Goal: Communication & Community: Answer question/provide support

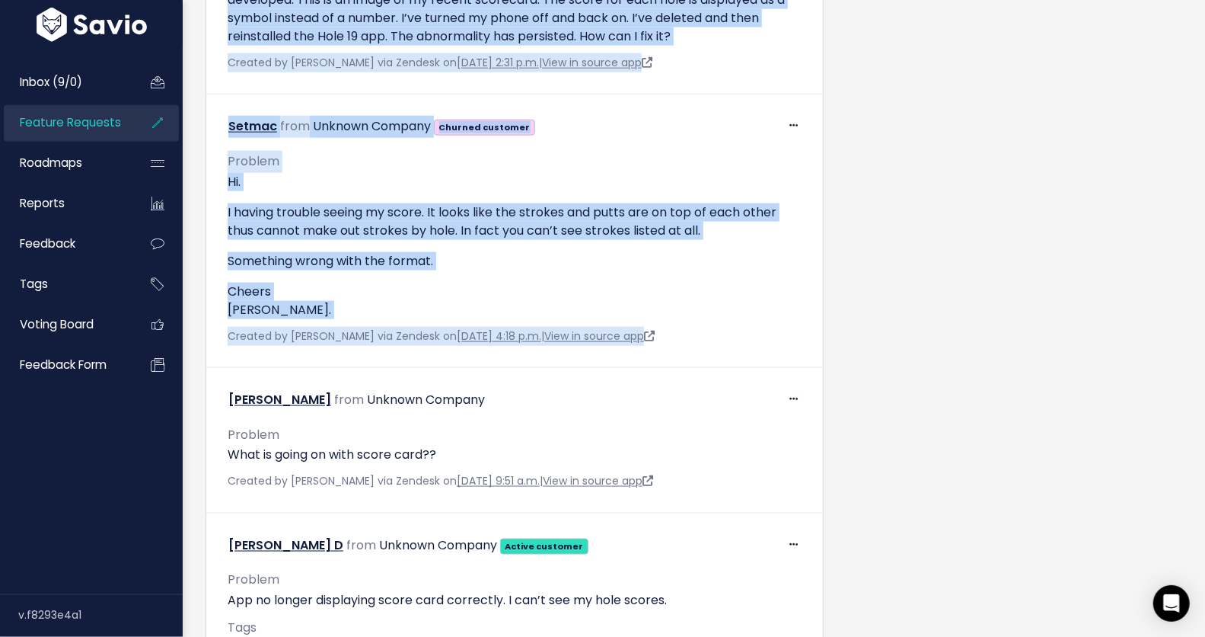
scroll to position [1832, 0]
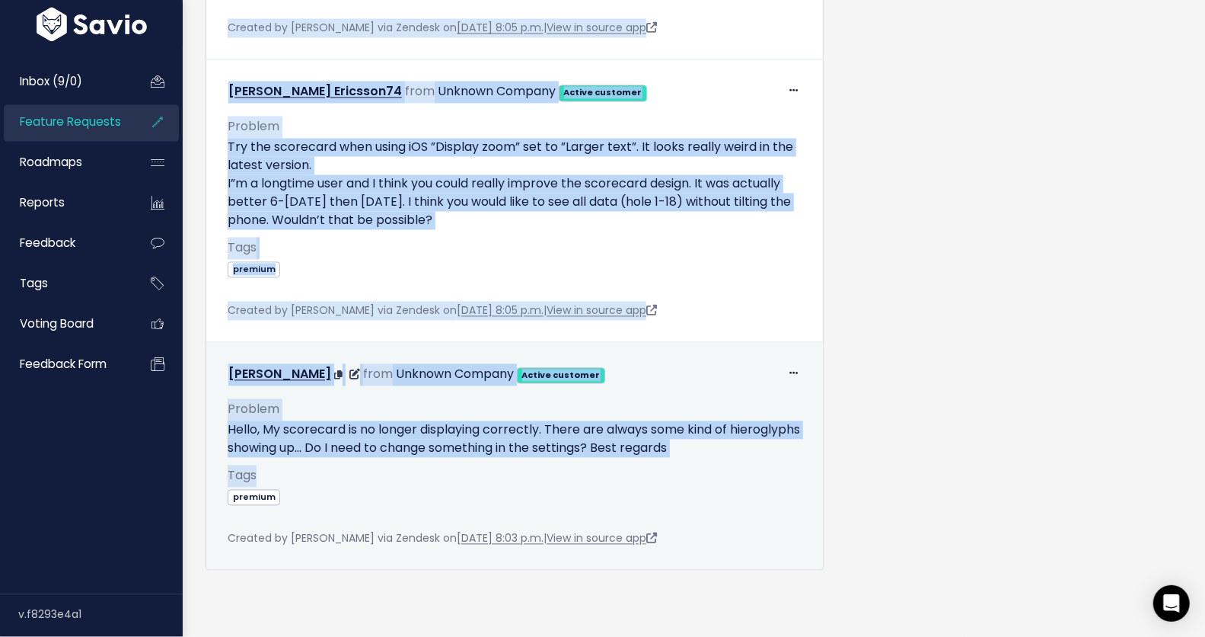
drag, startPoint x: 214, startPoint y: 289, endPoint x: 536, endPoint y: 452, distance: 360.6
copy tbody "James Wilkinson from Unknown Company Problem I love this app but recently the i…"
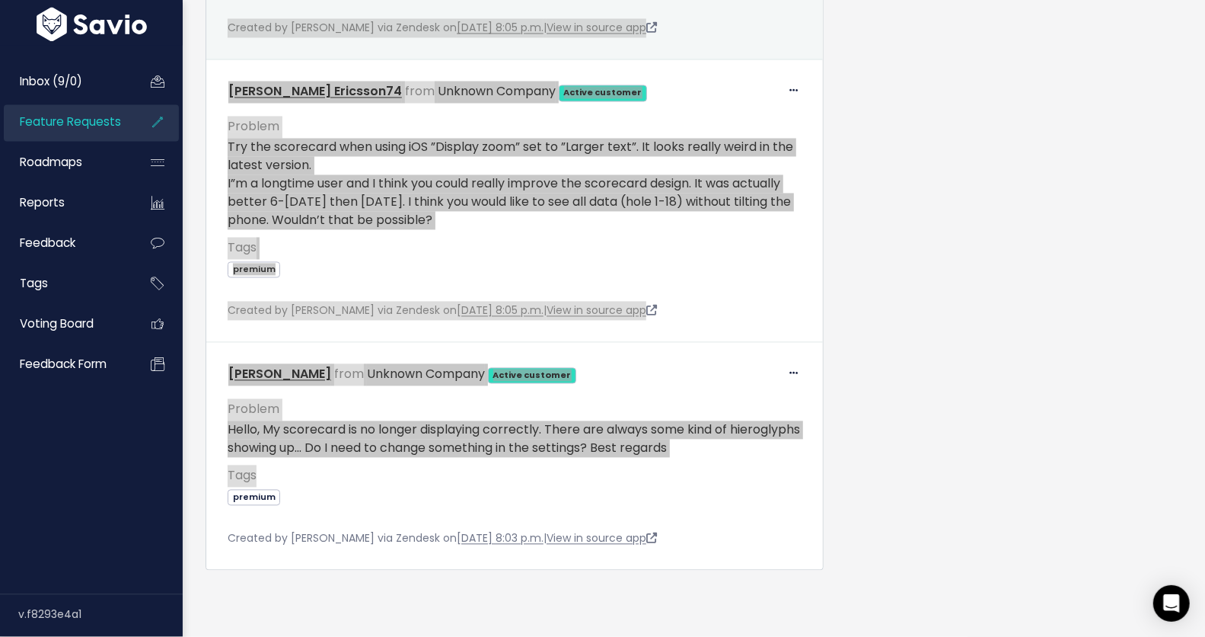
scroll to position [784, 0]
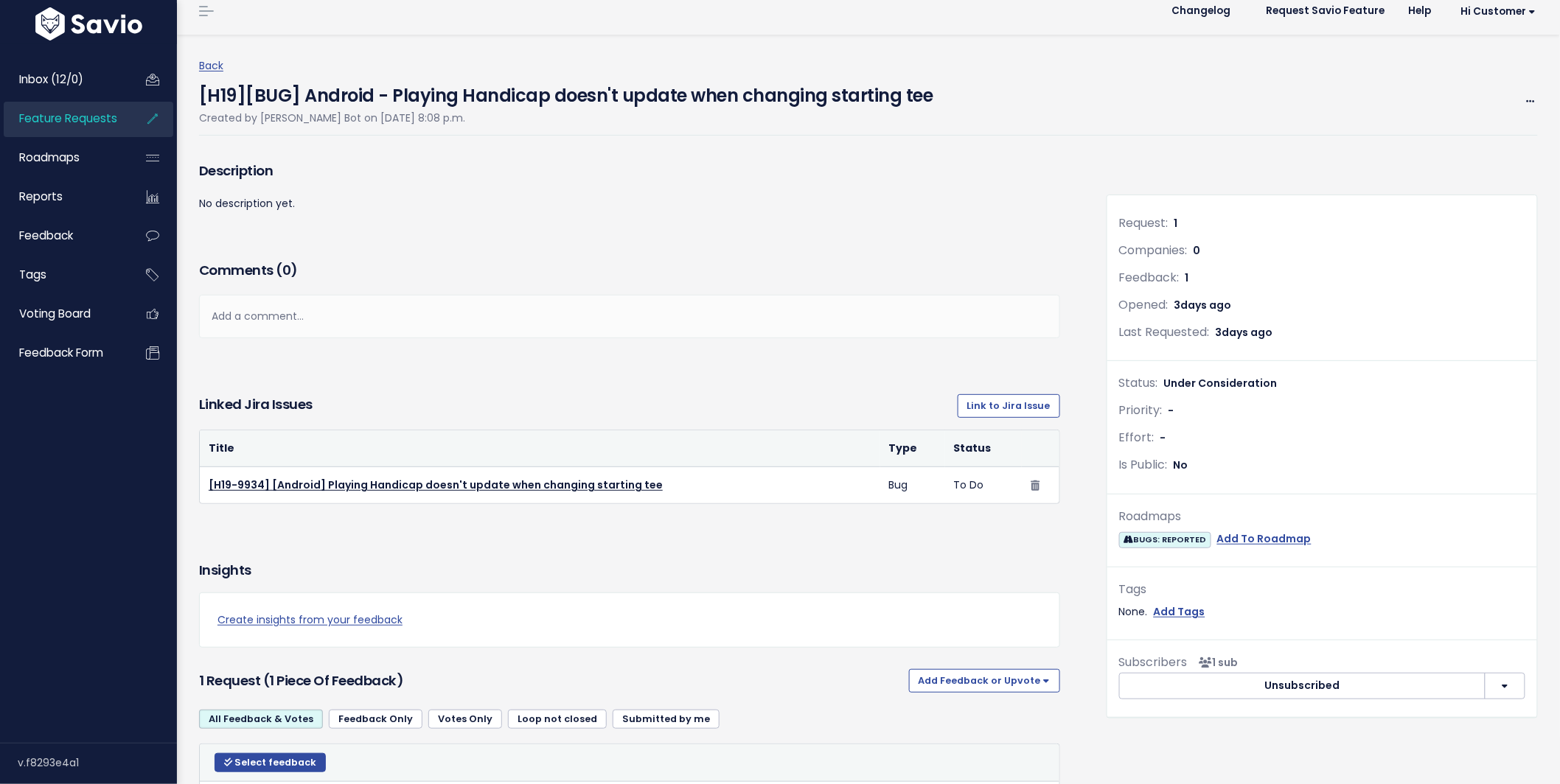
scroll to position [25, 0]
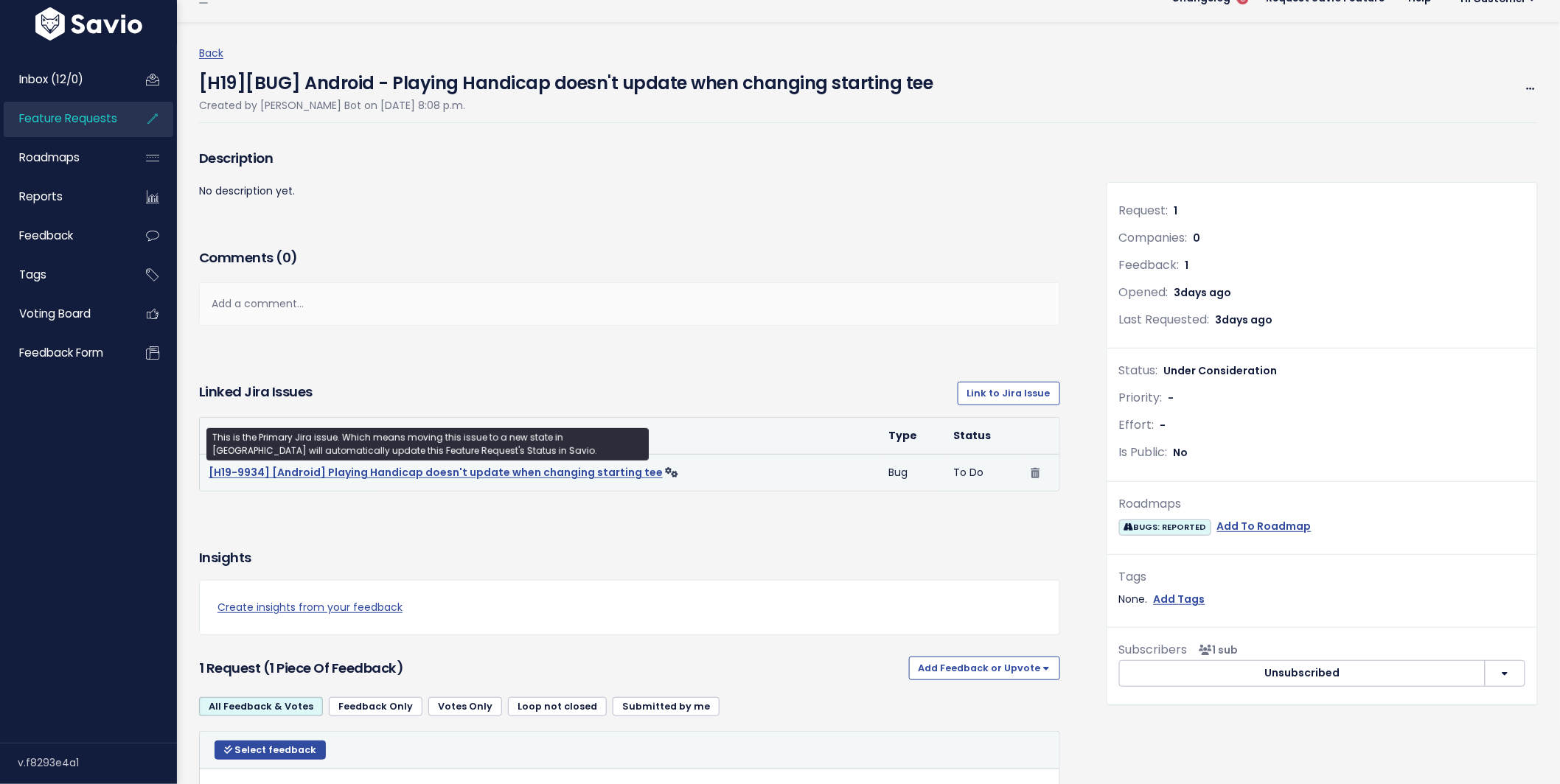
click at [365, 468] on link "[H19-9934] [Android] Playing Handicap doesn't update when changing starting tee" at bounding box center [435, 471] width 454 height 15
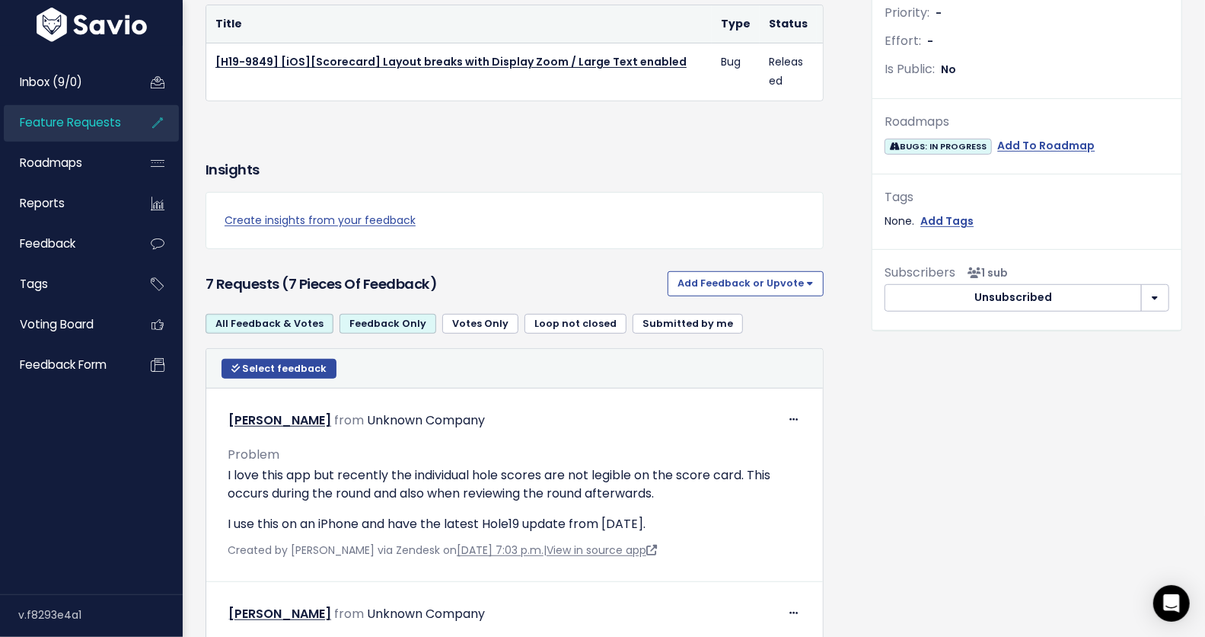
scroll to position [452, 0]
click at [246, 375] on span "Select feedback" at bounding box center [284, 368] width 85 height 13
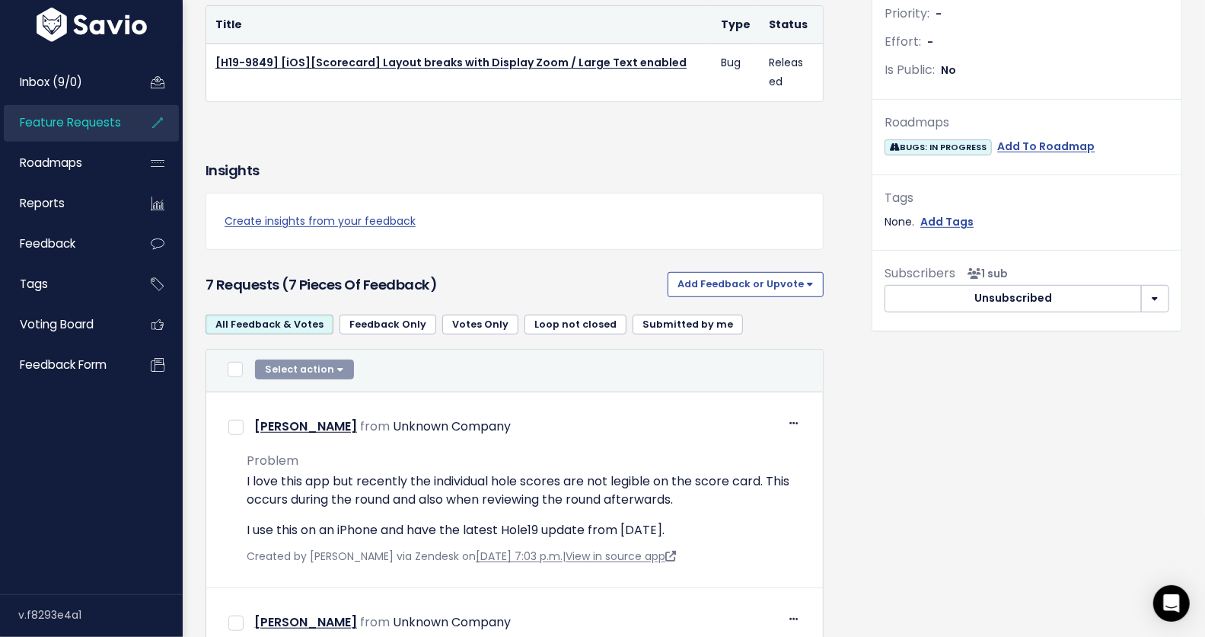
drag, startPoint x: 228, startPoint y: 378, endPoint x: 265, endPoint y: 378, distance: 37.3
click at [228, 377] on input "checkbox" at bounding box center [235, 369] width 15 height 15
checkbox input "true"
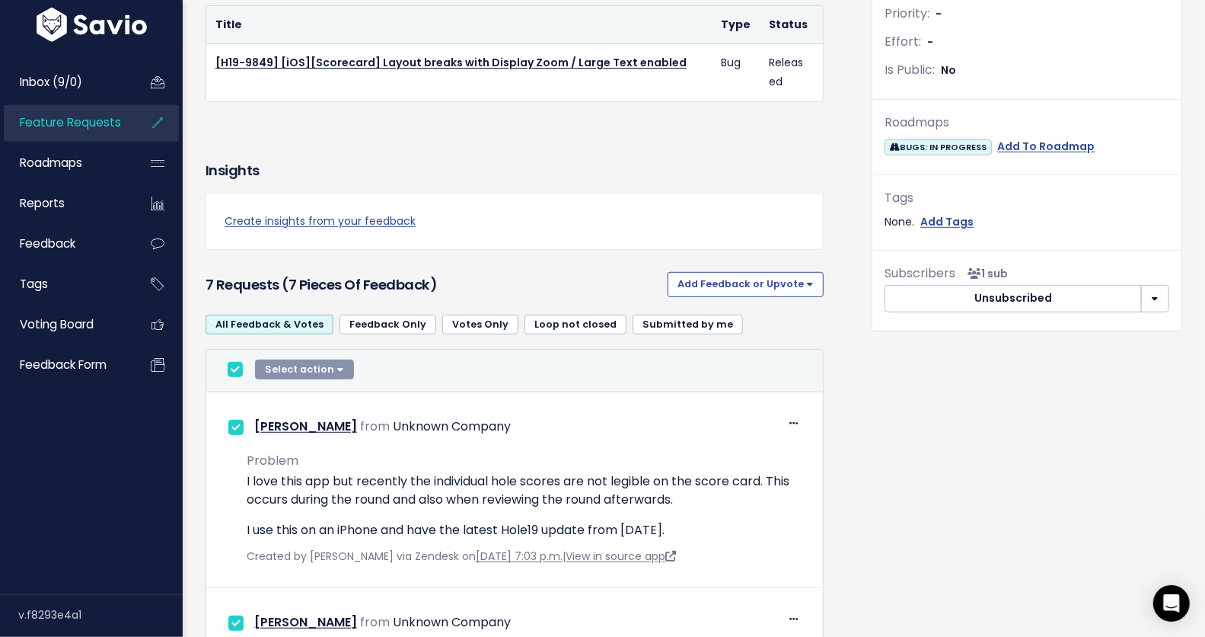
checkbox input "true"
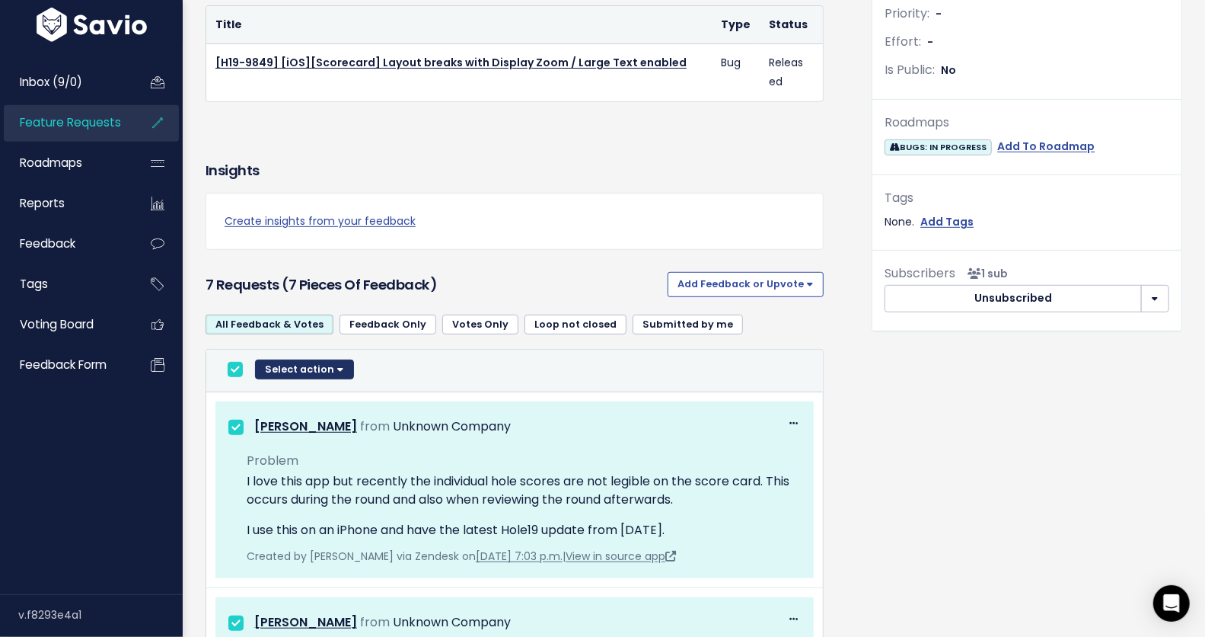
click at [340, 376] on button "Select action" at bounding box center [304, 369] width 99 height 20
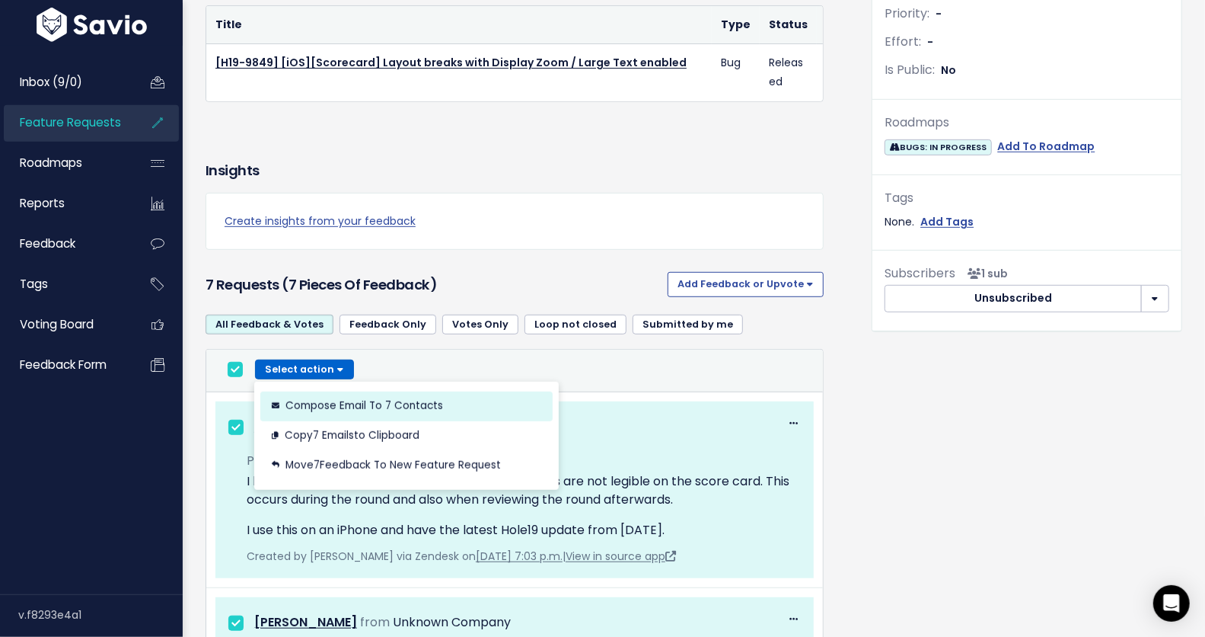
click at [359, 417] on button "Compose Email to 7 Contacts" at bounding box center [406, 406] width 292 height 30
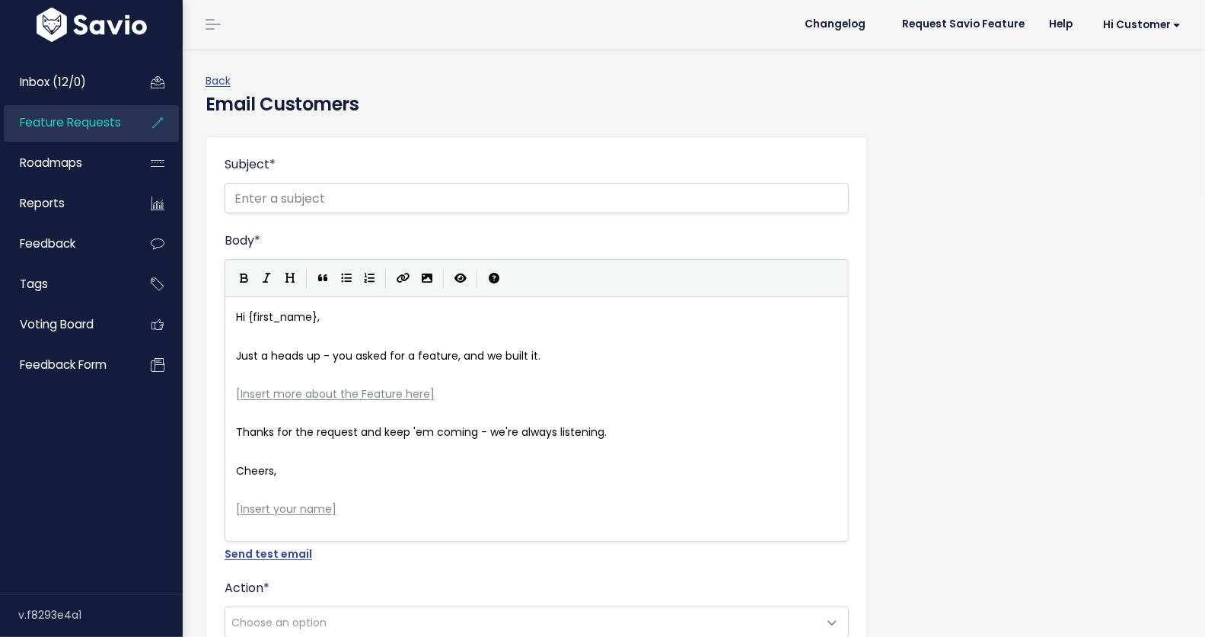
scroll to position [5, 0]
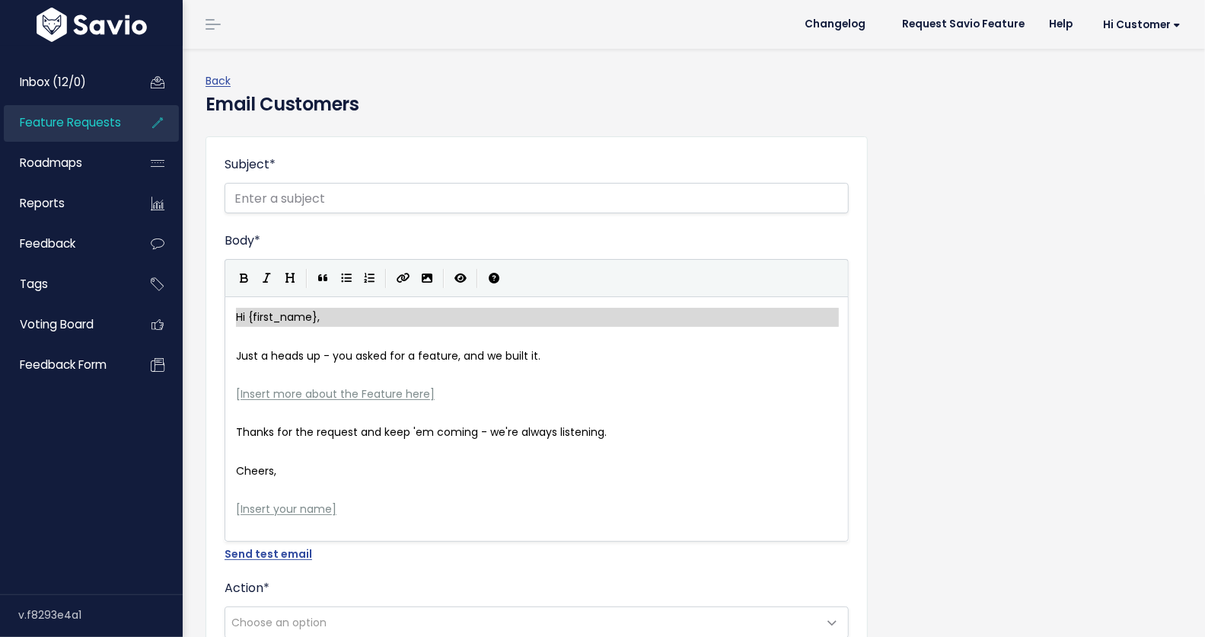
type textarea "Hi {first_name}, Just a heads up - you asked for a feature, and we built it. [I…"
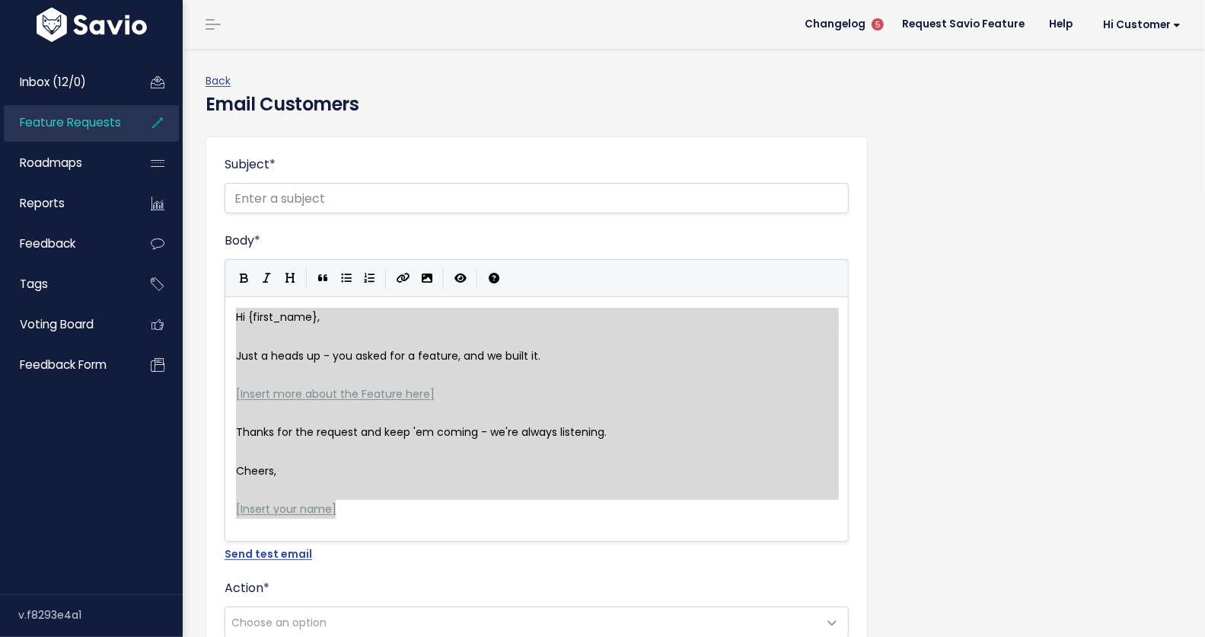
drag, startPoint x: 238, startPoint y: 317, endPoint x: 349, endPoint y: 518, distance: 229.3
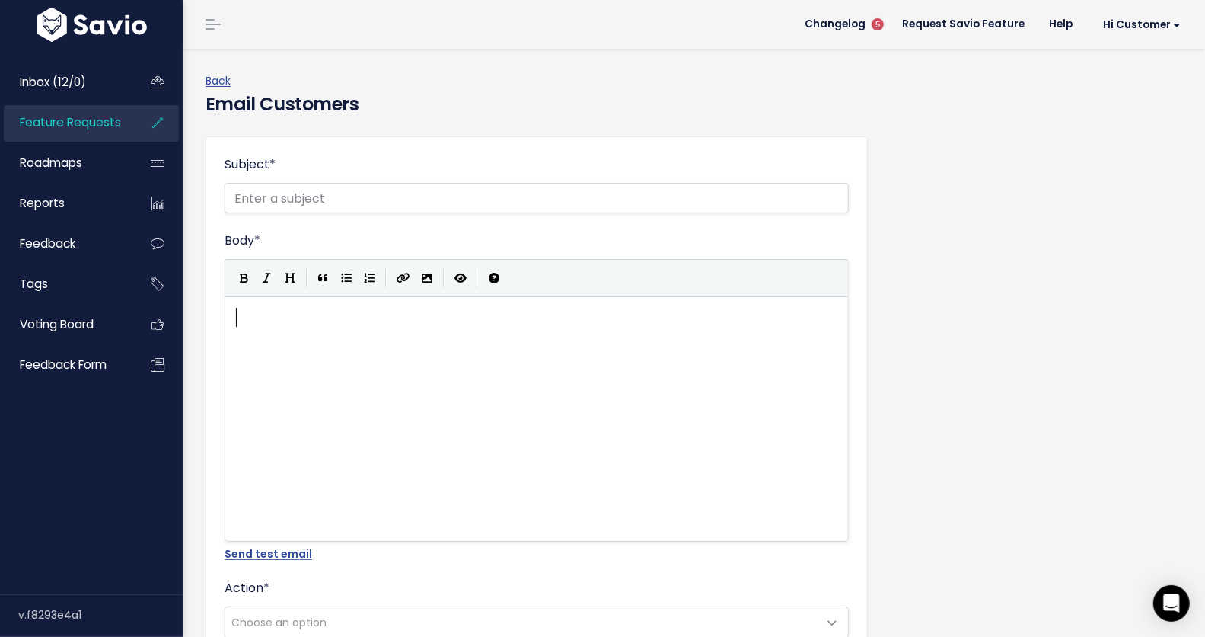
paste textarea ","
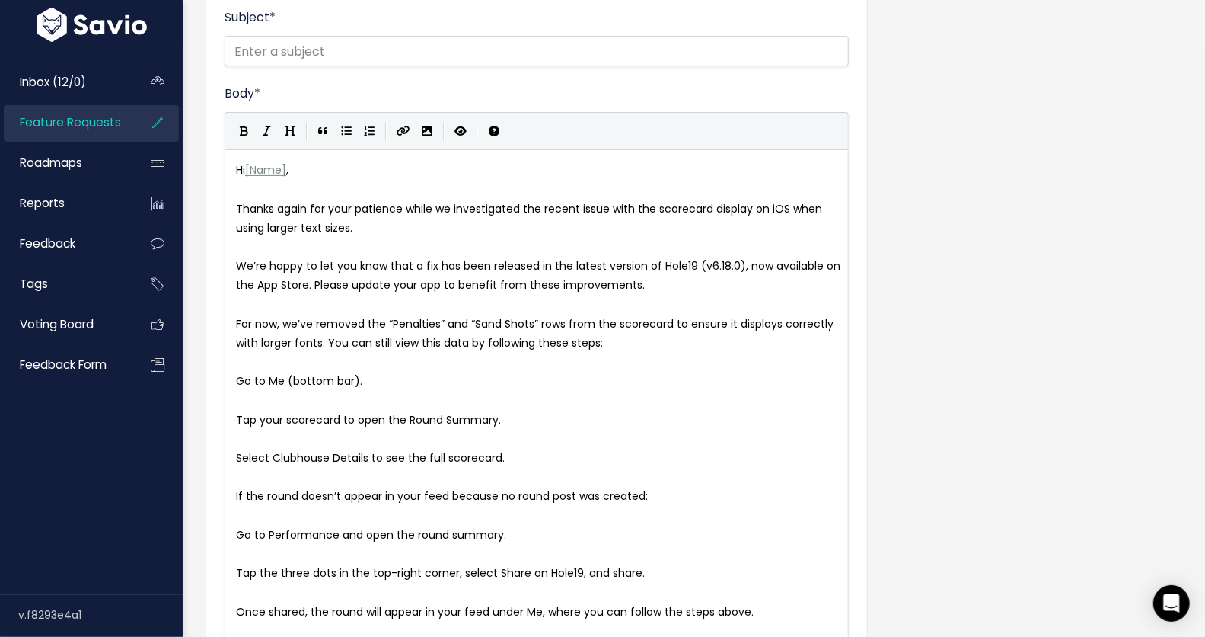
scroll to position [143, 0]
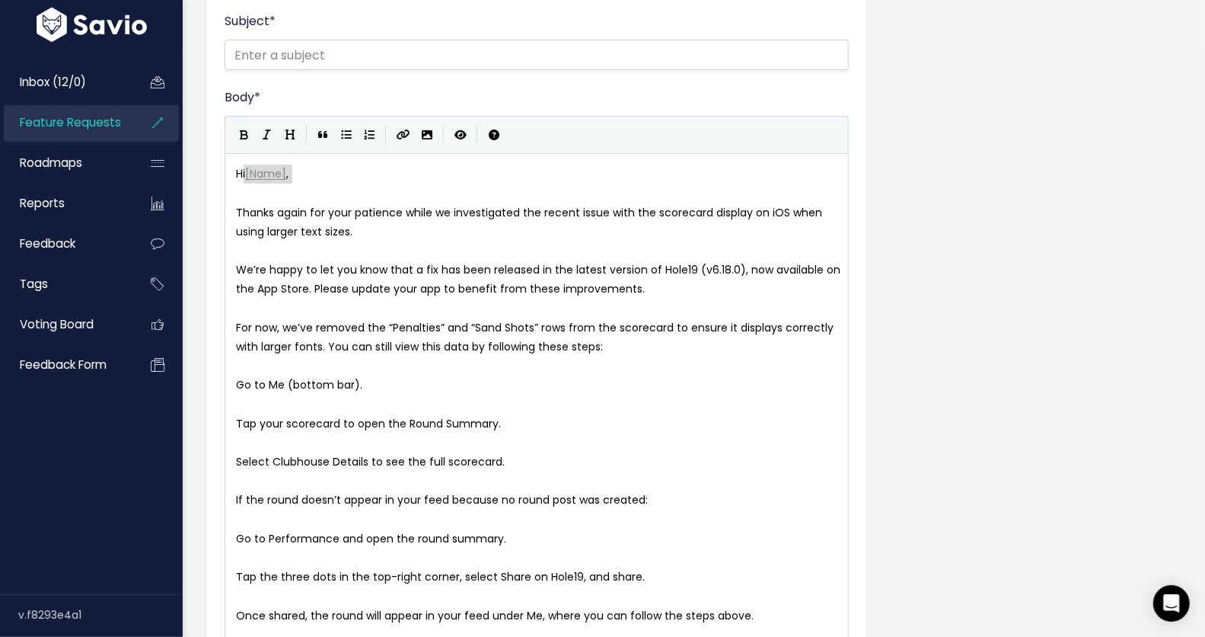
type textarea "[Name],"
drag, startPoint x: 308, startPoint y: 169, endPoint x: 248, endPoint y: 171, distance: 59.4
type textarea "Hello"
type textarea "d"
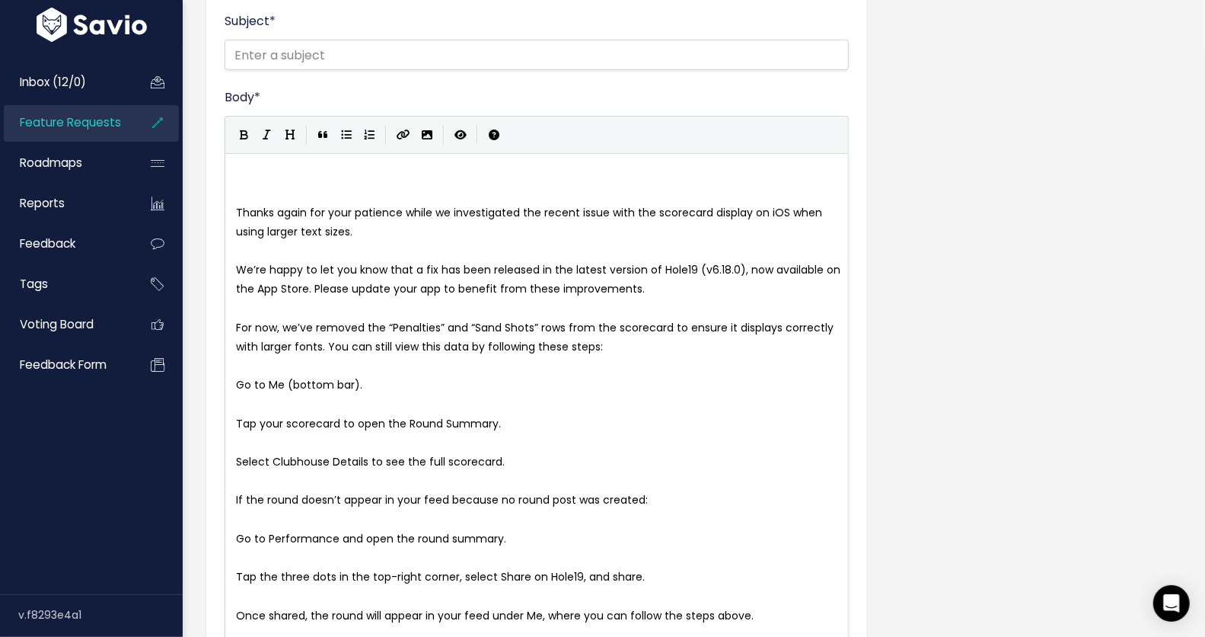
scroll to position [5, 7]
type textarea "dE"
type textarea "Dear Golfer,"
click at [290, 209] on span "Thanks again for your patience while we investigated the recent issue with the …" at bounding box center [530, 222] width 589 height 34
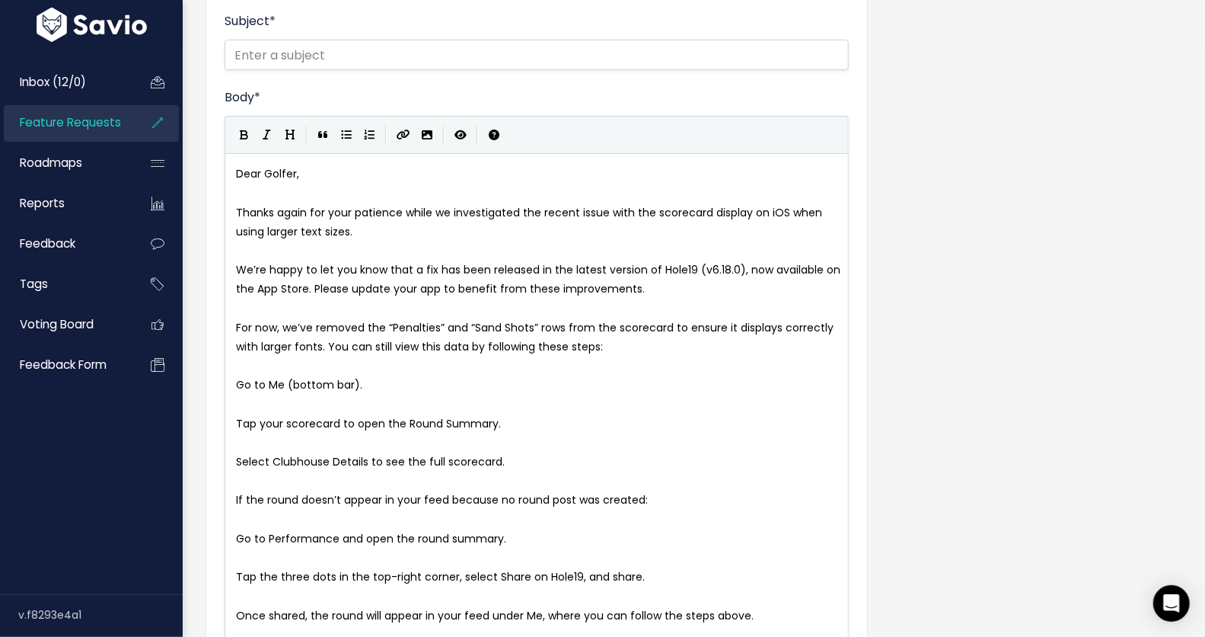
type textarea "again"
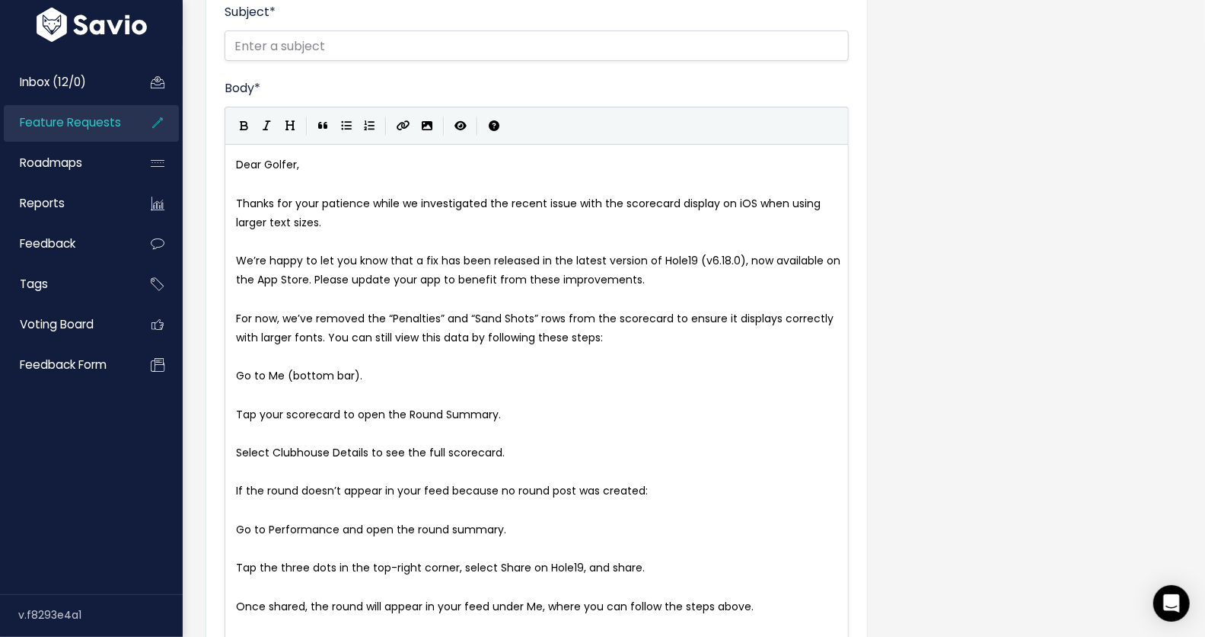
scroll to position [161, 0]
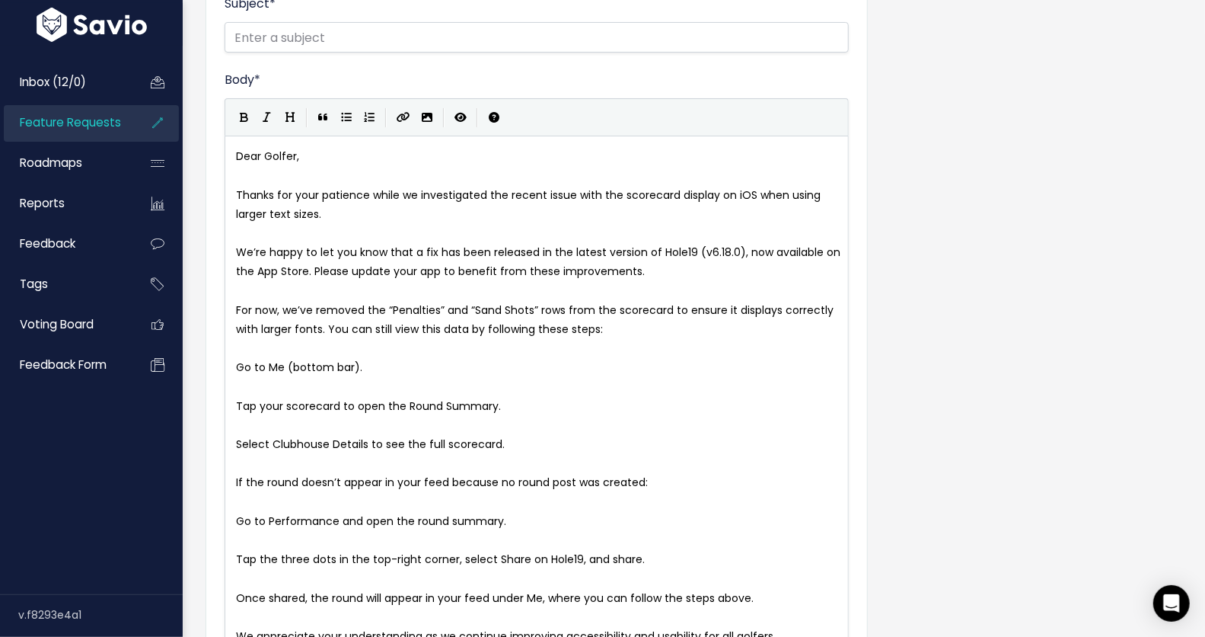
click at [270, 213] on span "Thanks for your patience while we investigated the recent issue with the scorec…" at bounding box center [530, 204] width 588 height 34
click at [385, 233] on pre "​" at bounding box center [543, 233] width 621 height 19
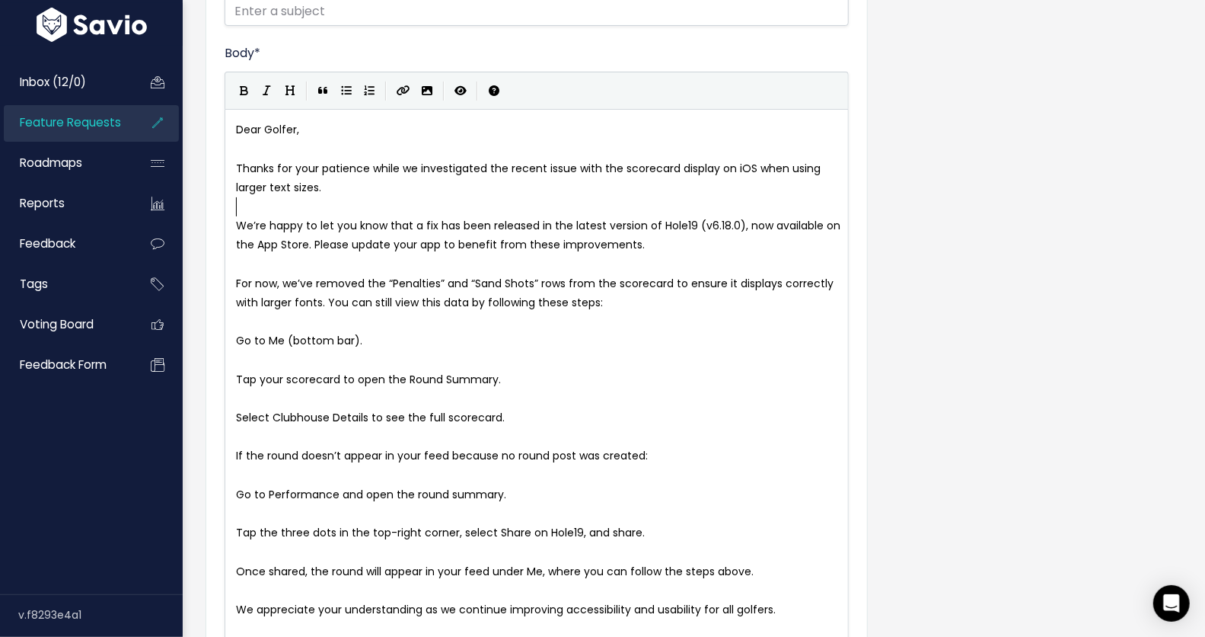
scroll to position [188, 0]
click at [289, 347] on pre "Go to Me (bottom bar)." at bounding box center [543, 339] width 621 height 19
click at [233, 334] on pre "Go to Me (bottom bar)." at bounding box center [543, 339] width 621 height 19
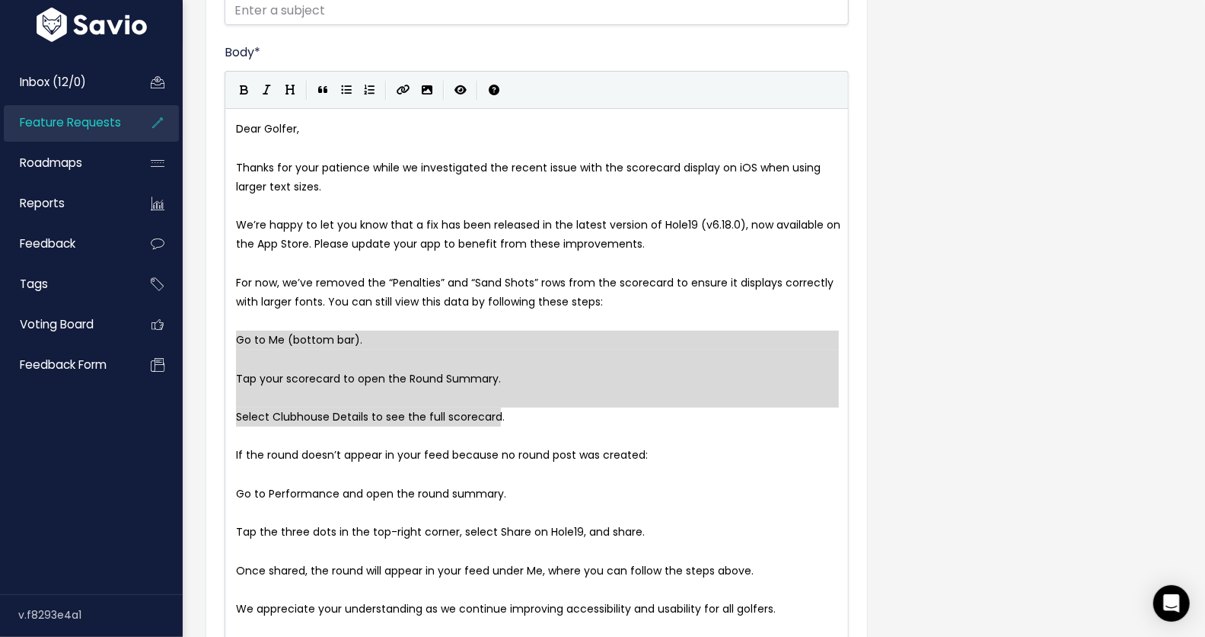
drag, startPoint x: 236, startPoint y: 335, endPoint x: 489, endPoint y: 417, distance: 265.6
click at [344, 88] on icon "Generic List" at bounding box center [346, 90] width 11 height 11
type textarea "again"
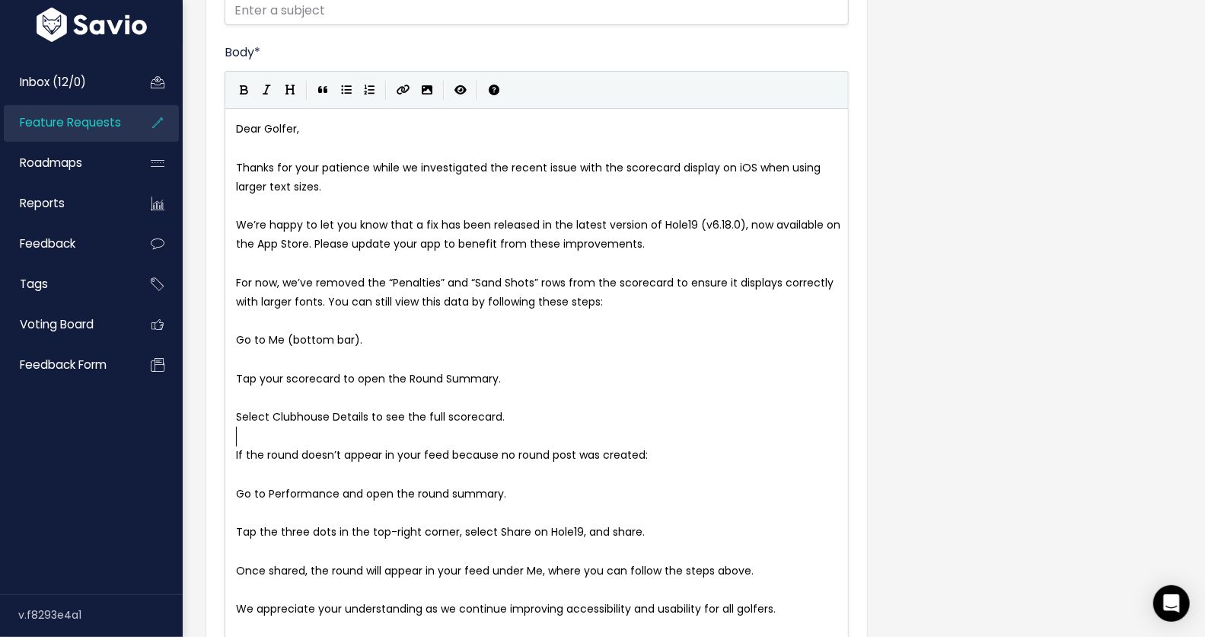
click at [564, 439] on pre "​" at bounding box center [543, 435] width 621 height 19
click at [276, 151] on pre "​" at bounding box center [543, 148] width 621 height 19
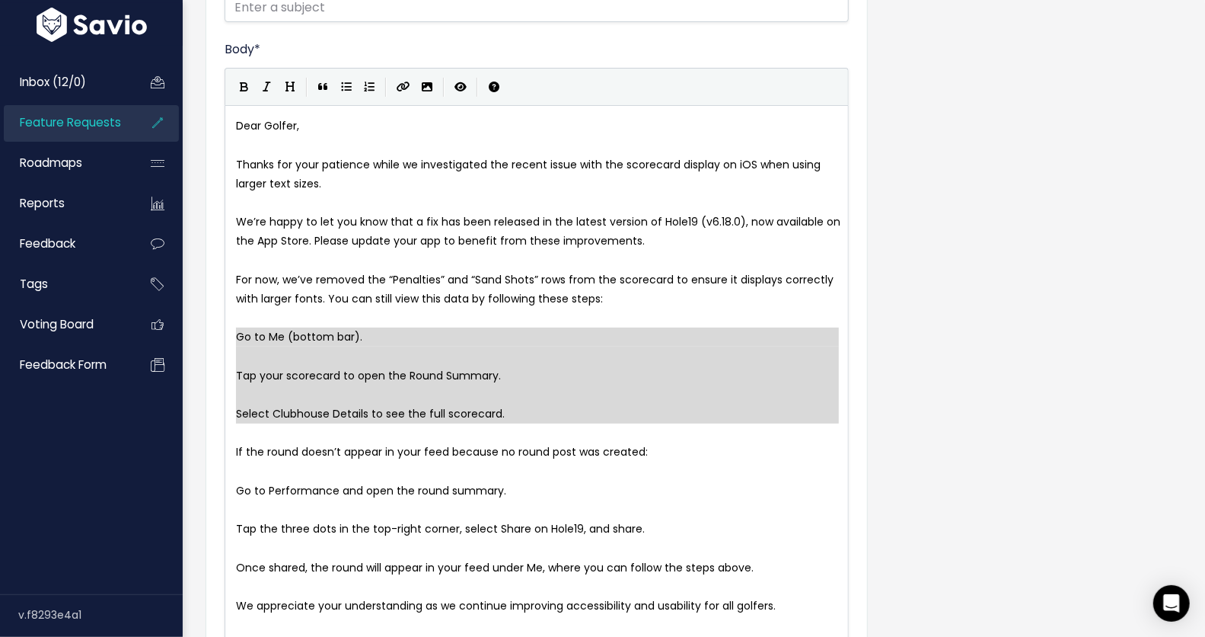
drag, startPoint x: 234, startPoint y: 332, endPoint x: 507, endPoint y: 425, distance: 288.7
click at [347, 83] on icon "Generic List" at bounding box center [346, 86] width 11 height 11
type textarea "* * Tap your scorecard to open the Round Summary. * * Select Clubhouse Details …"
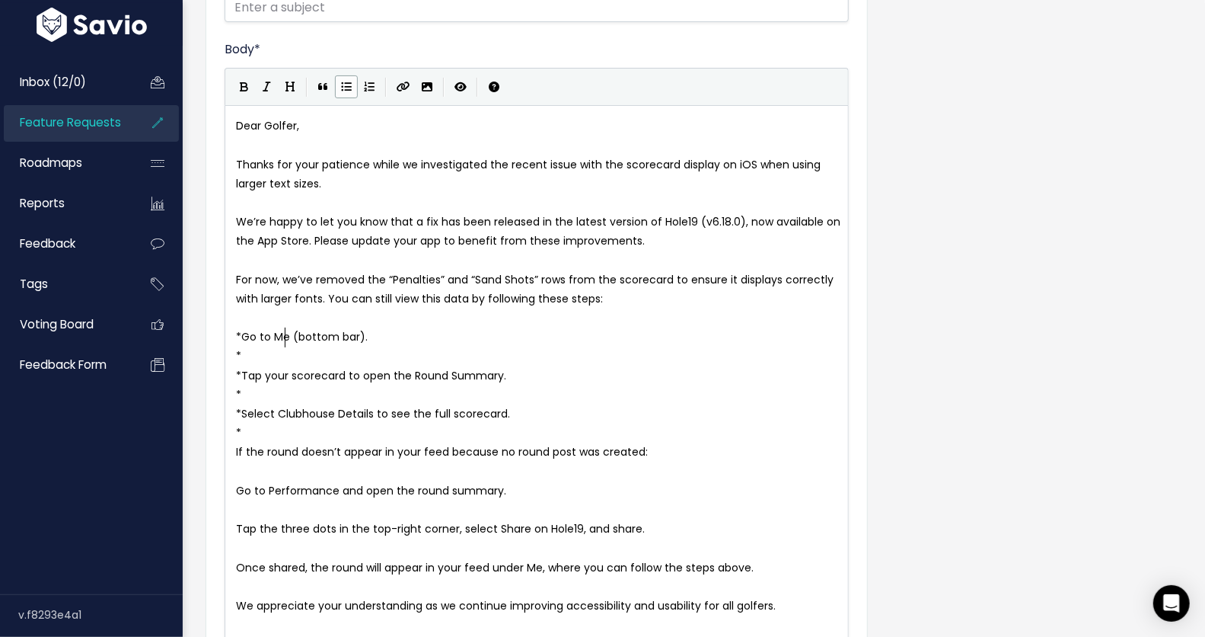
type textarea "Me"
click at [245, 90] on icon "Bold" at bounding box center [245, 86] width 8 height 11
type textarea "Round Summary"
drag, startPoint x: 414, startPoint y: 374, endPoint x: 503, endPoint y: 372, distance: 88.3
type textarea "Clubhouse Details"
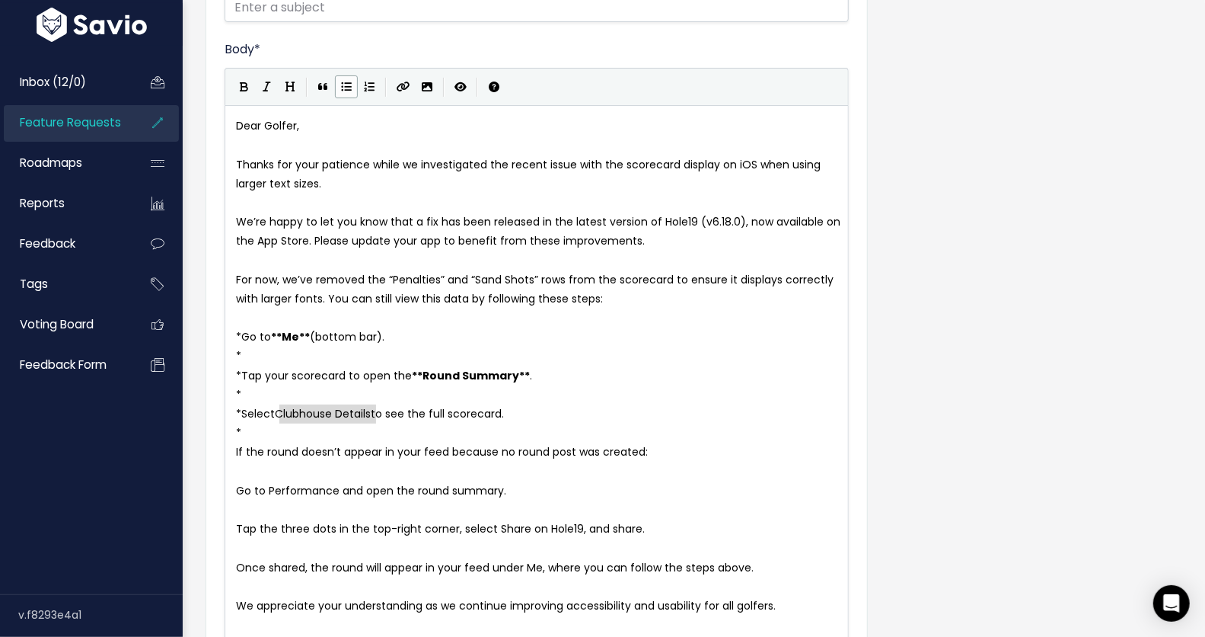
drag, startPoint x: 280, startPoint y: 411, endPoint x: 375, endPoint y: 413, distance: 94.4
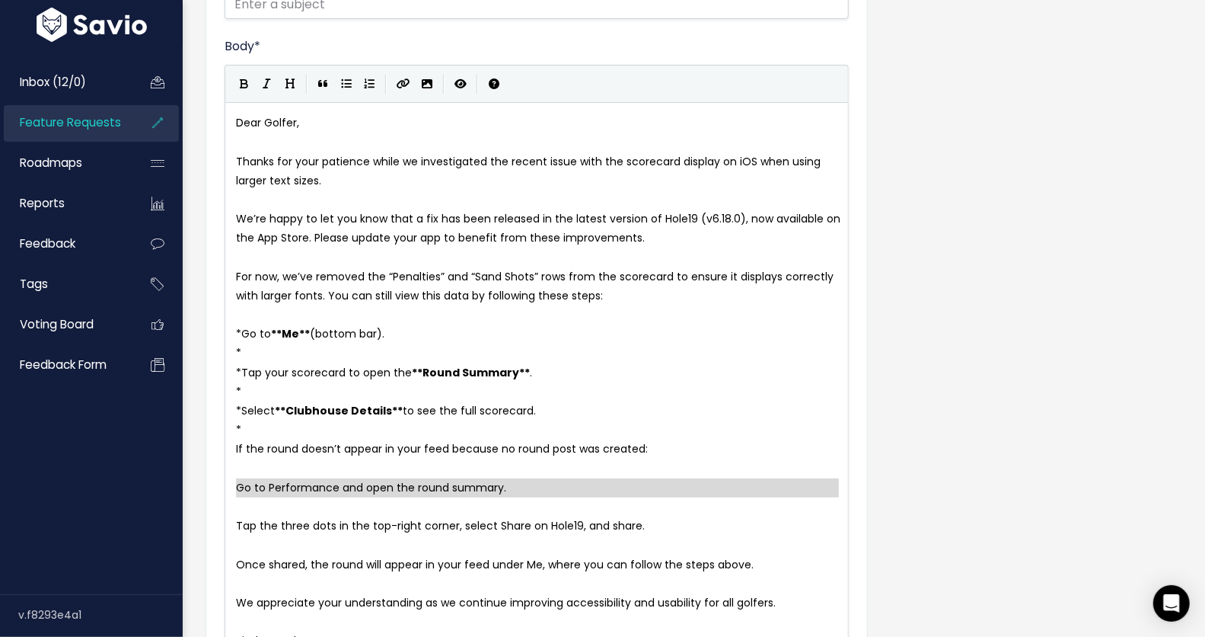
scroll to position [195, 0]
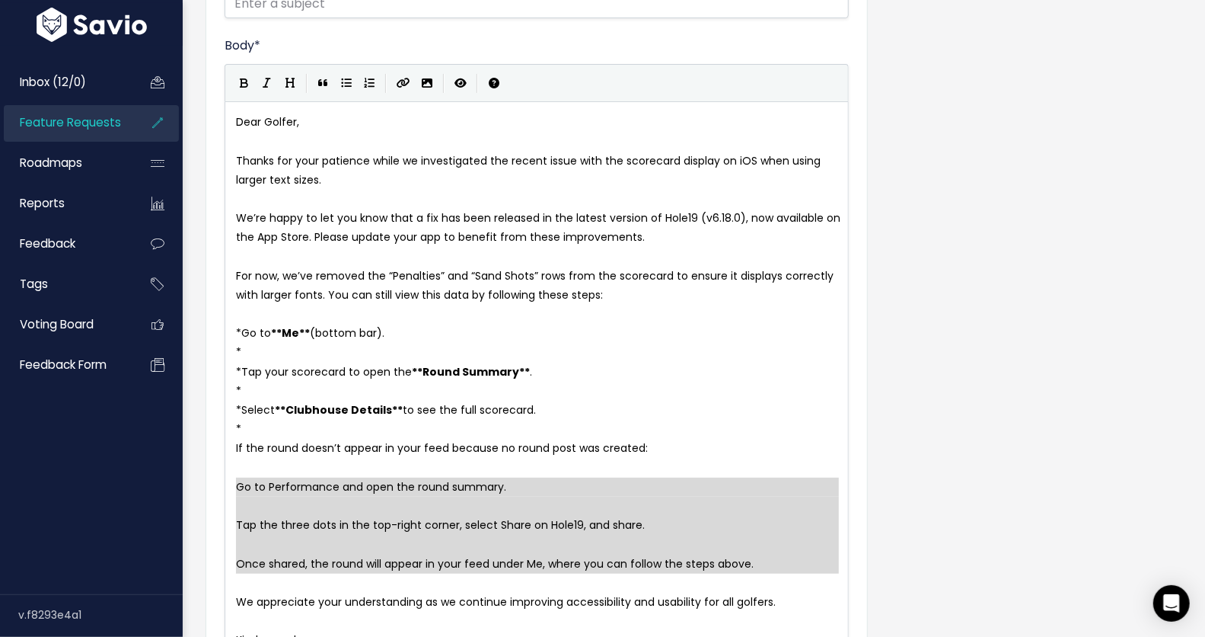
drag, startPoint x: 234, startPoint y: 484, endPoint x: 793, endPoint y: 577, distance: 566.6
click at [347, 85] on icon "Generic List" at bounding box center [346, 83] width 11 height 11
type textarea "* * Tap the three dots in the top-right corner, select Share on Hole19, and sha…"
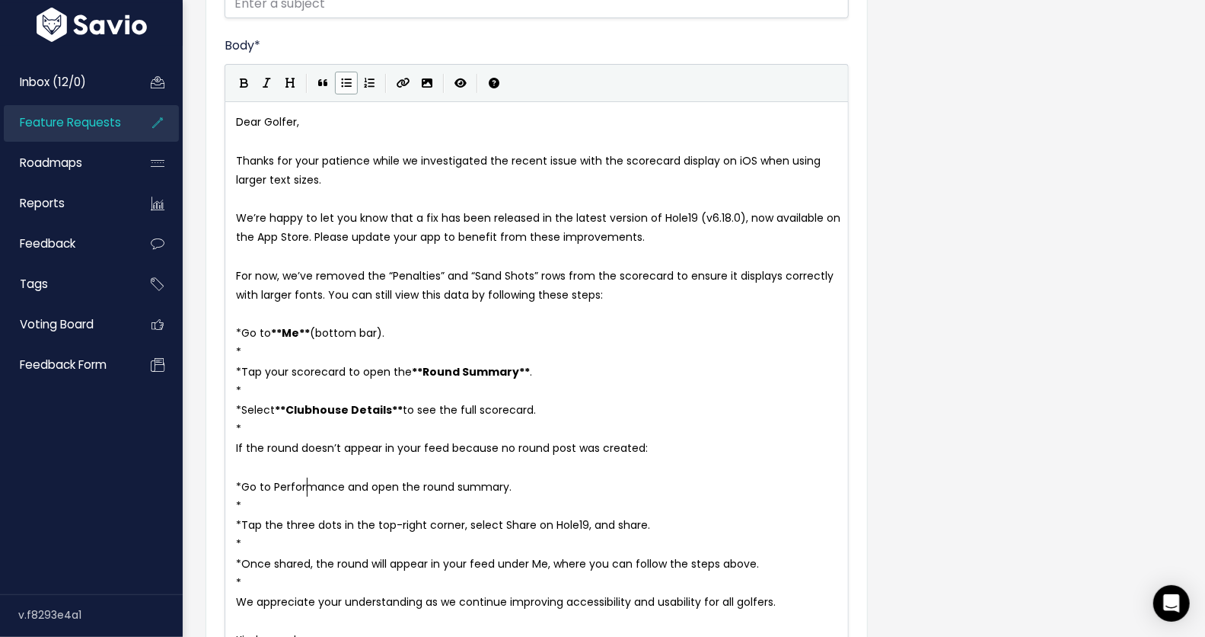
type textarea "Performance"
type textarea "Share on Hole19"
drag, startPoint x: 500, startPoint y: 524, endPoint x: 586, endPoint y: 526, distance: 85.3
click at [267, 570] on pre "* Once shared, the round will appear in your feed under Me, where you can follo…" at bounding box center [543, 563] width 621 height 19
click at [537, 563] on span "Once shared, the round will appear in your feed under Me, where you can follow …" at bounding box center [500, 563] width 518 height 15
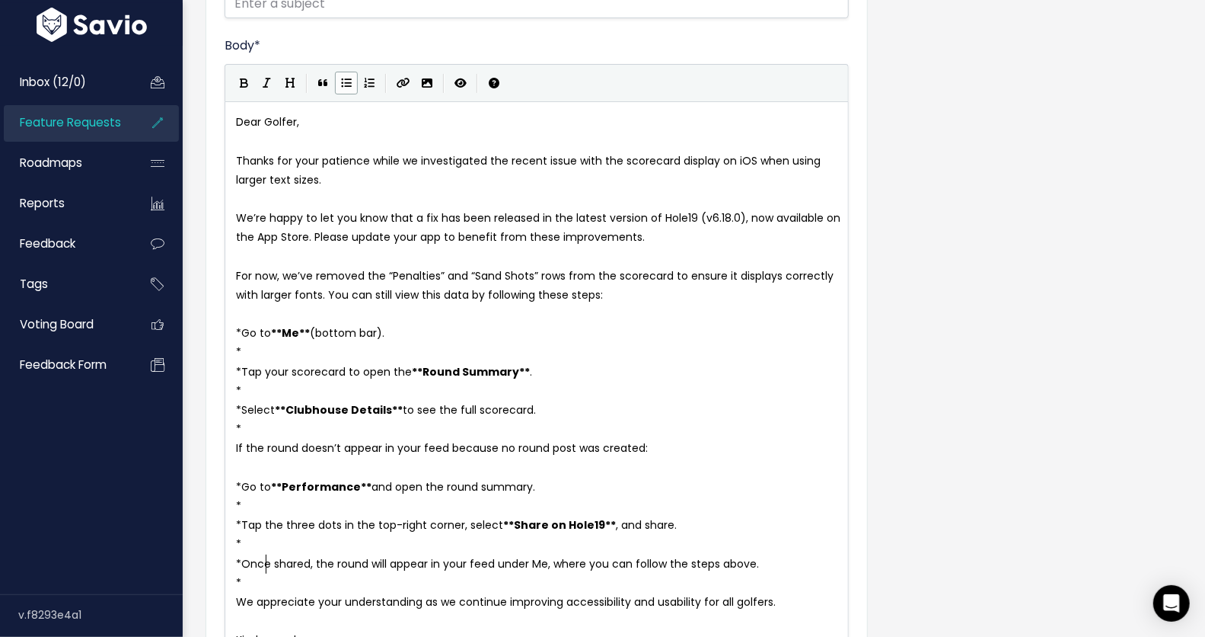
type textarea "Me"
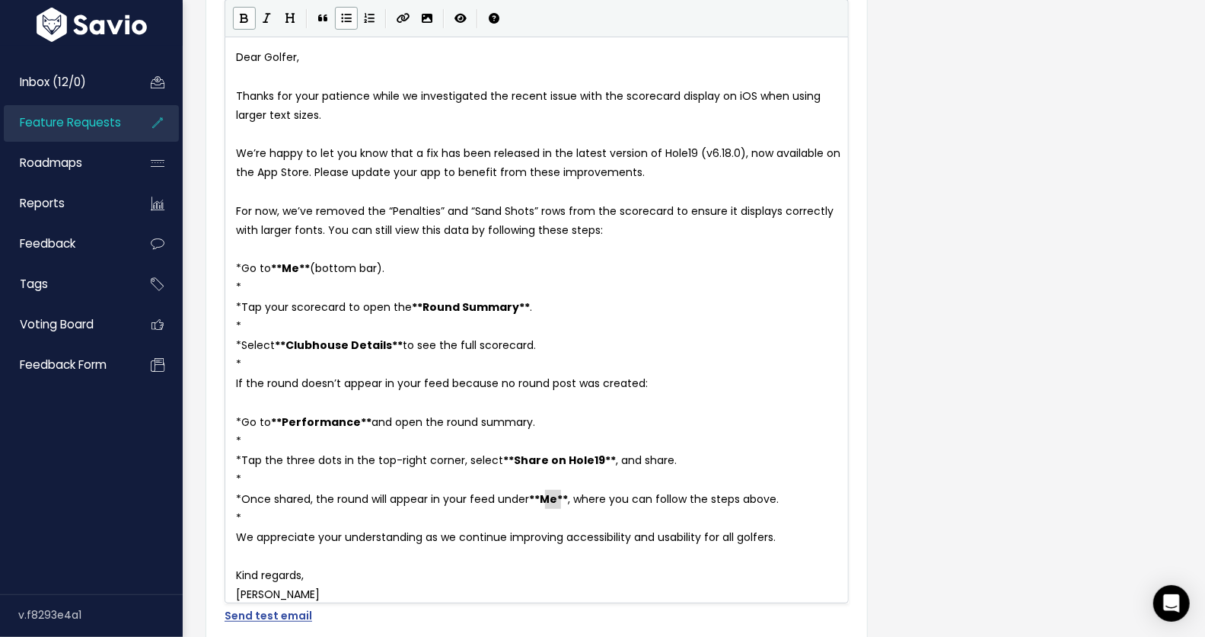
scroll to position [286, 0]
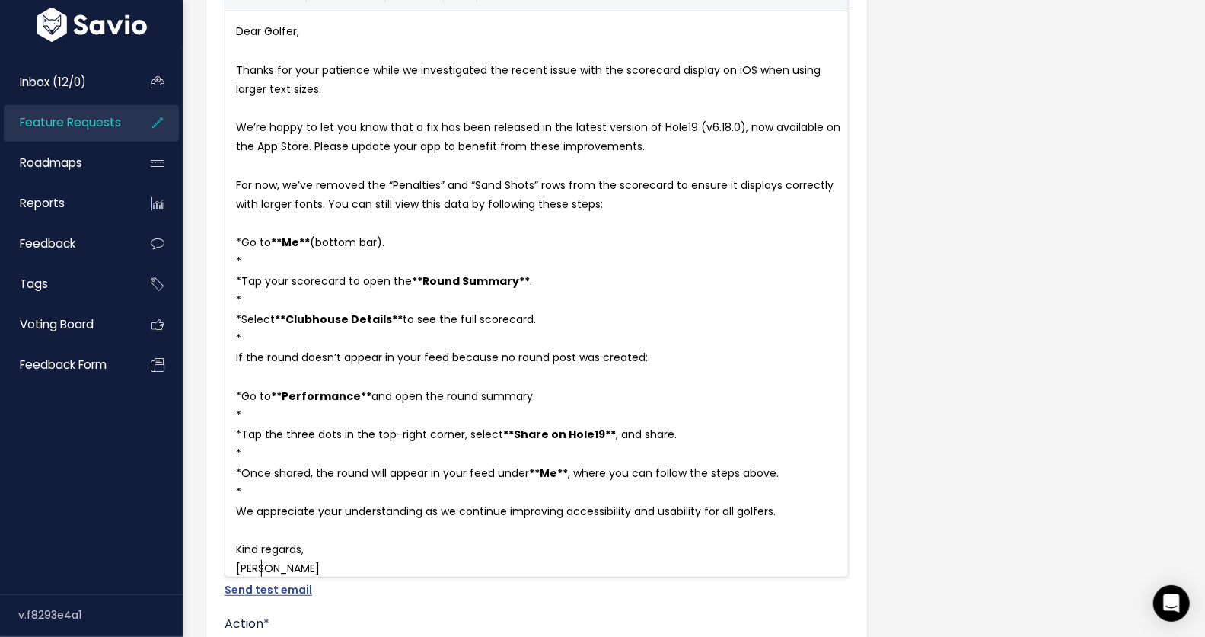
click at [270, 569] on pre "Vera" at bounding box center [543, 568] width 621 height 19
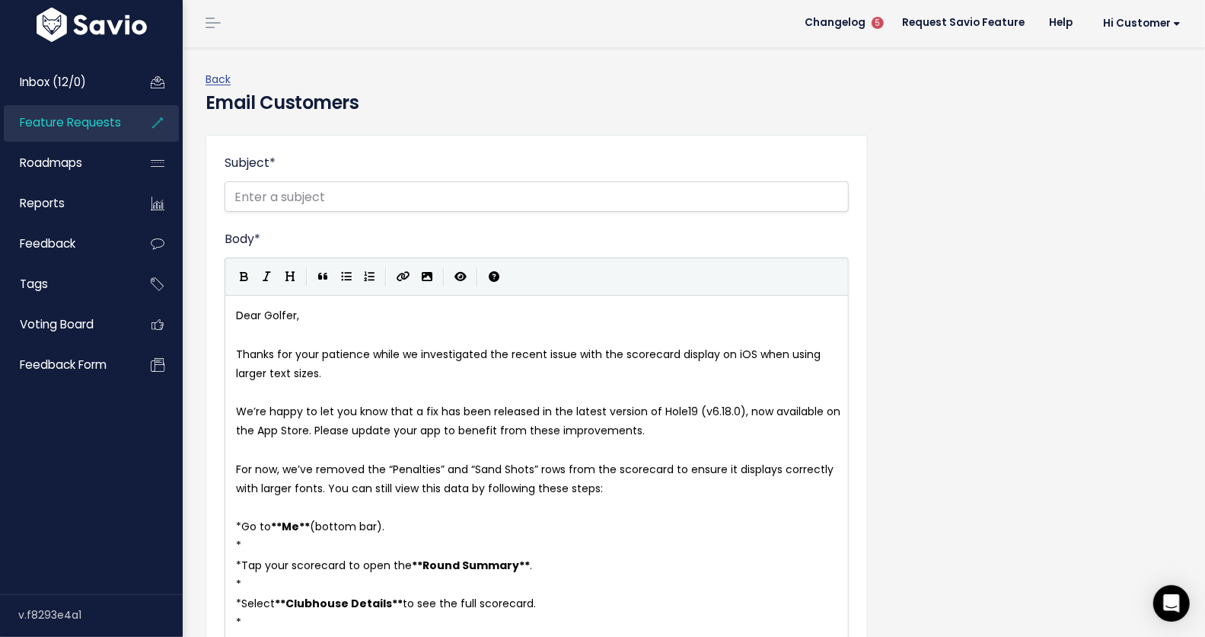
scroll to position [0, 0]
type textarea "Calvário - Team Hole19"
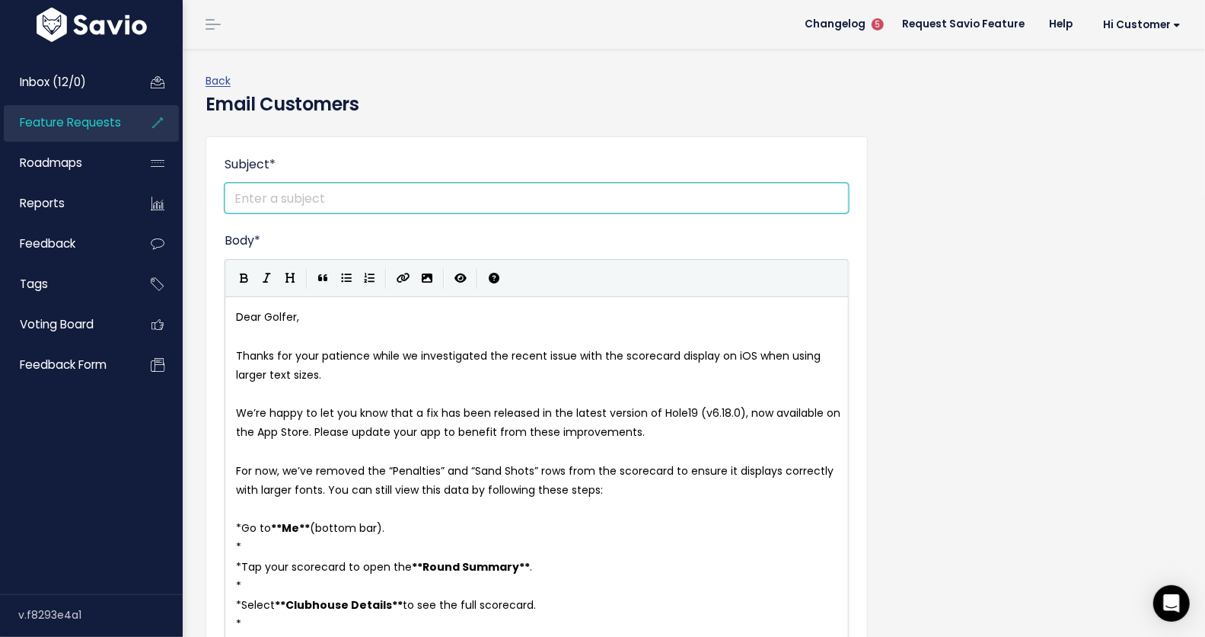
click at [267, 198] on input "Subject *" at bounding box center [537, 198] width 624 height 30
paste input "Hole19 Scorecard Display Issue Resolved"
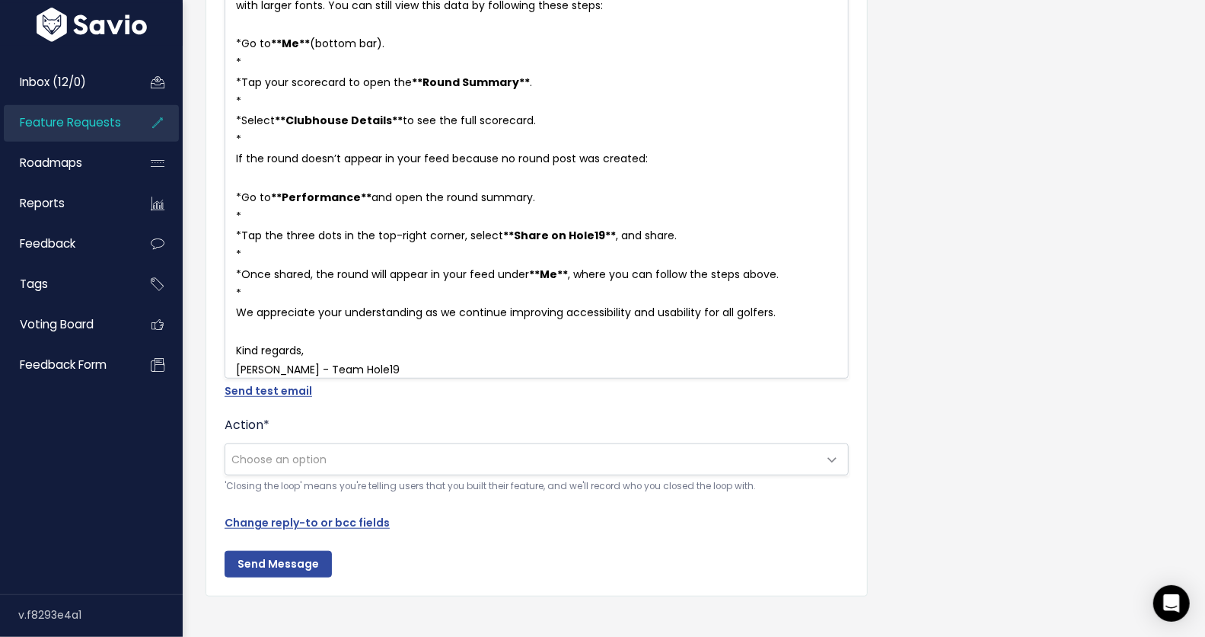
scroll to position [525, 0]
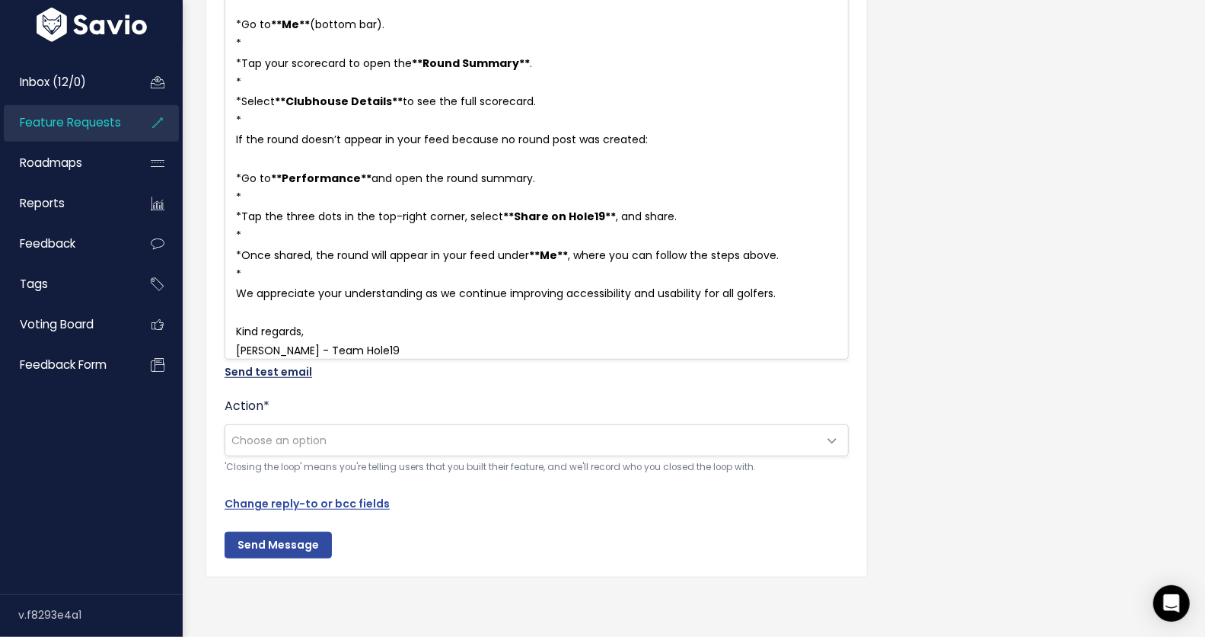
type input "Hole19 Scorecard Display Issue Resolved"
click at [263, 364] on link "Send test email" at bounding box center [269, 371] width 88 height 15
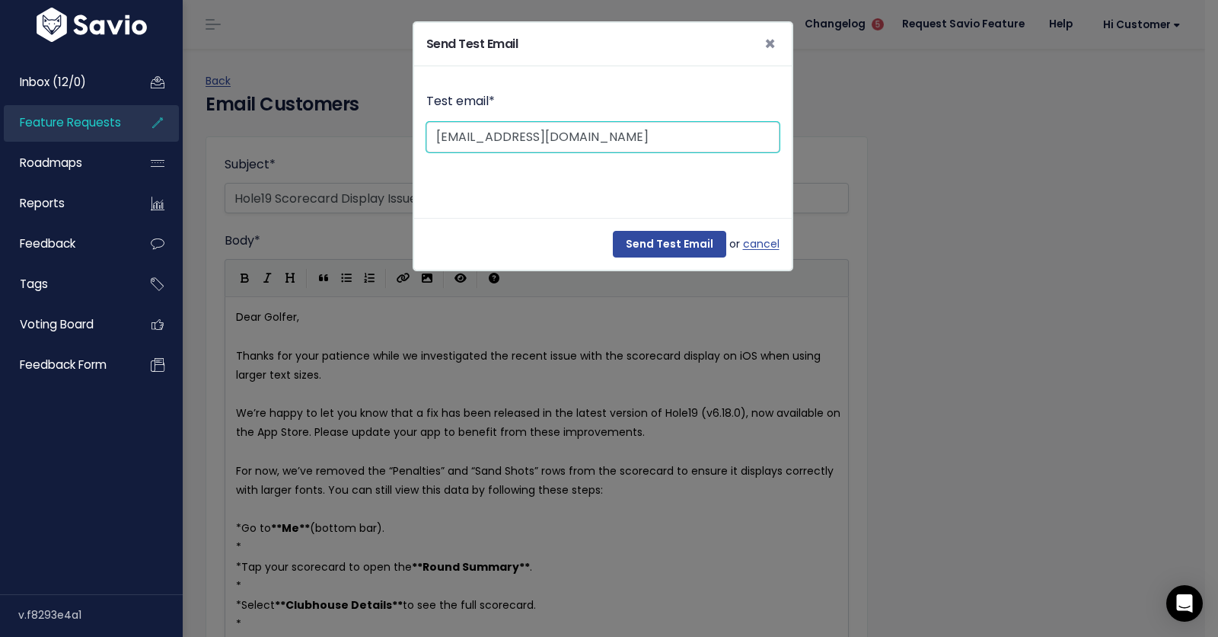
click at [532, 137] on input "customerservice@hole19golf.com" at bounding box center [602, 137] width 353 height 30
type input "vera.calvario@hole19golf.com"
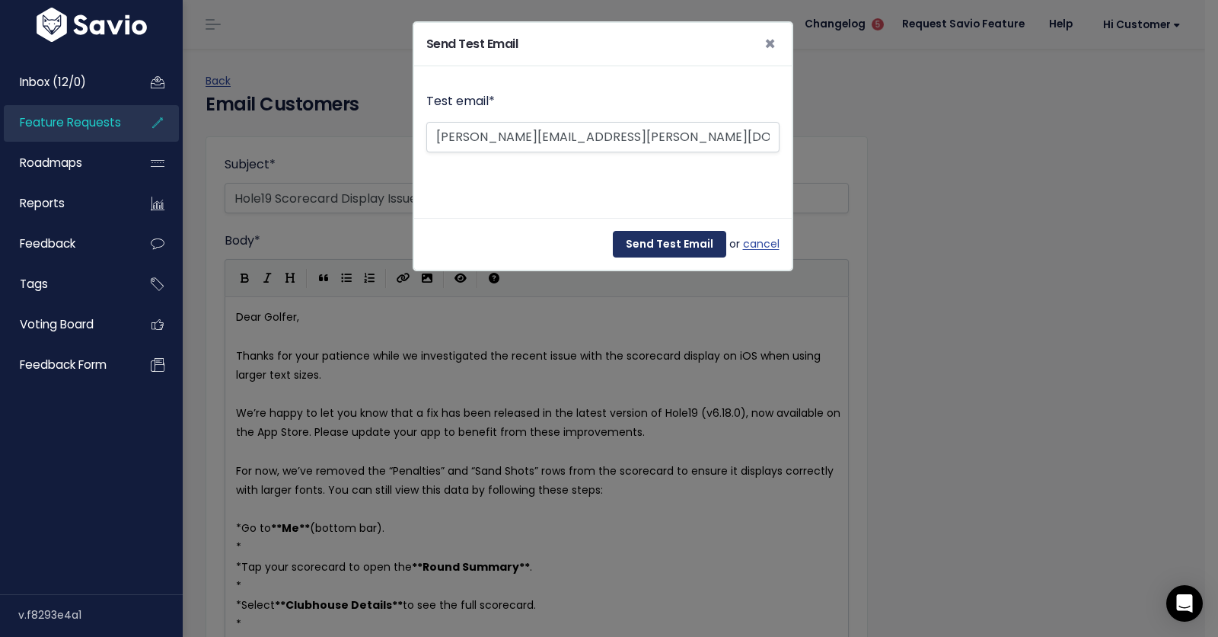
click at [684, 245] on input "Send Test Email" at bounding box center [669, 244] width 113 height 27
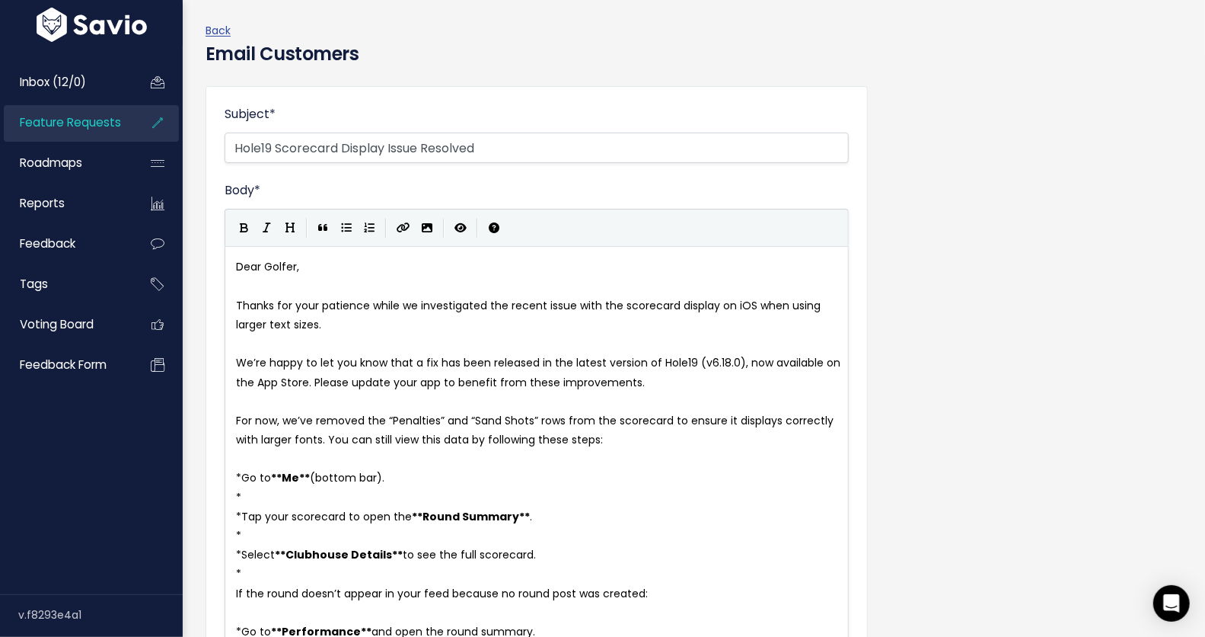
scroll to position [307, 0]
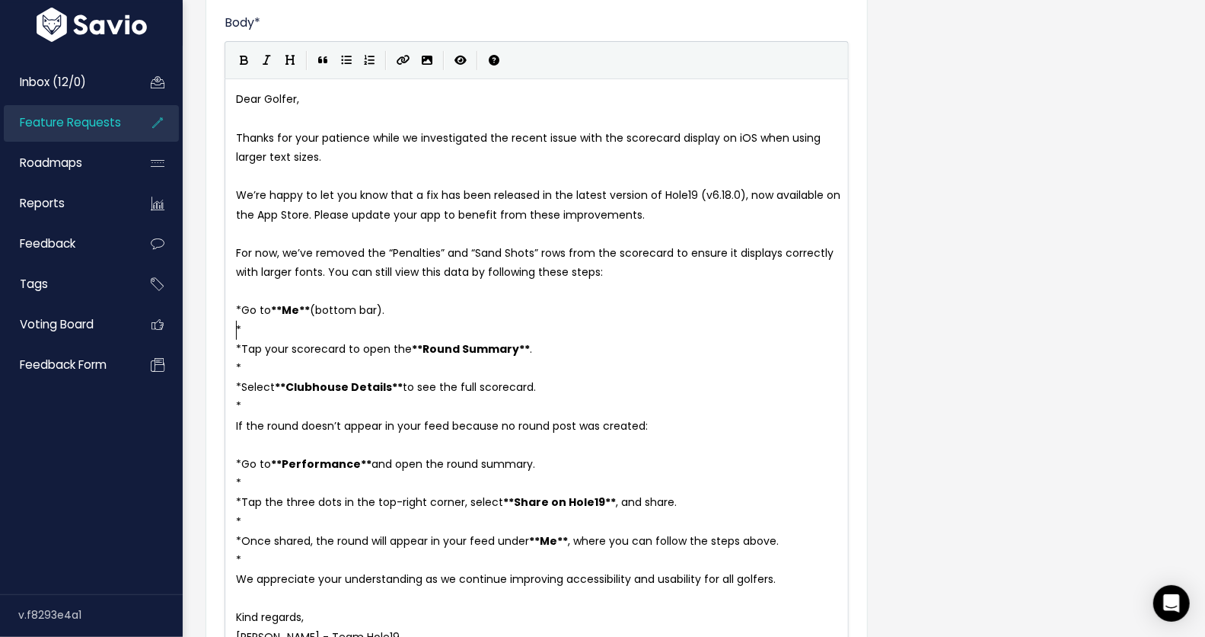
click at [235, 325] on pre "*" at bounding box center [543, 330] width 621 height 19
click at [262, 329] on pre "*" at bounding box center [543, 330] width 621 height 19
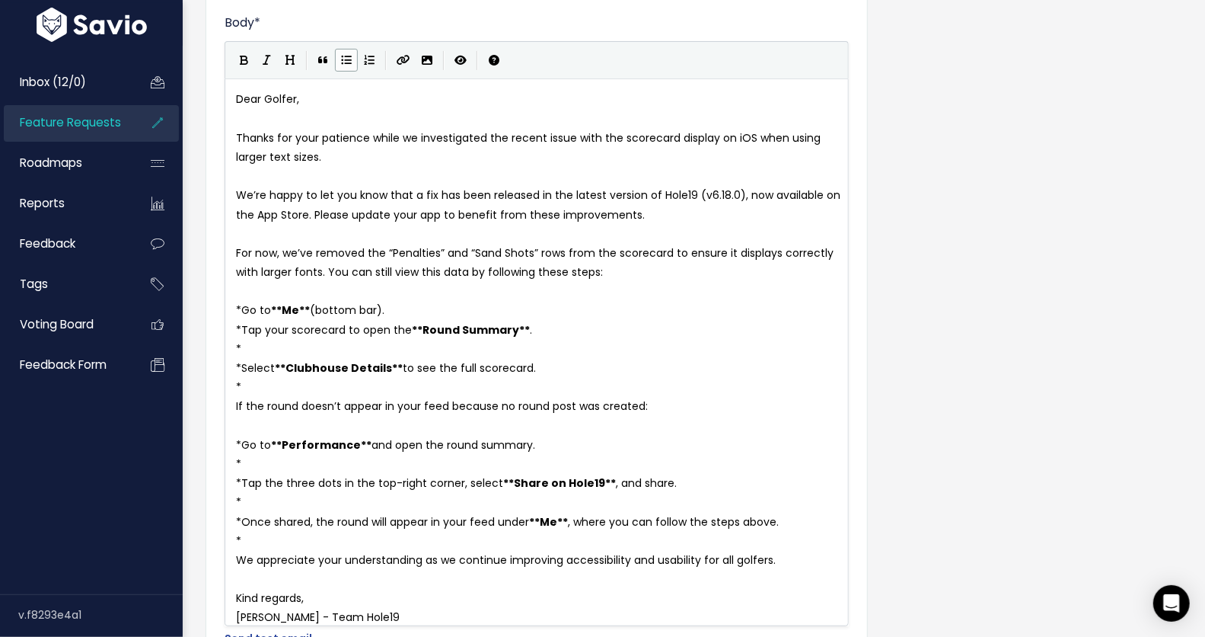
click at [296, 345] on pre "*" at bounding box center [543, 349] width 621 height 19
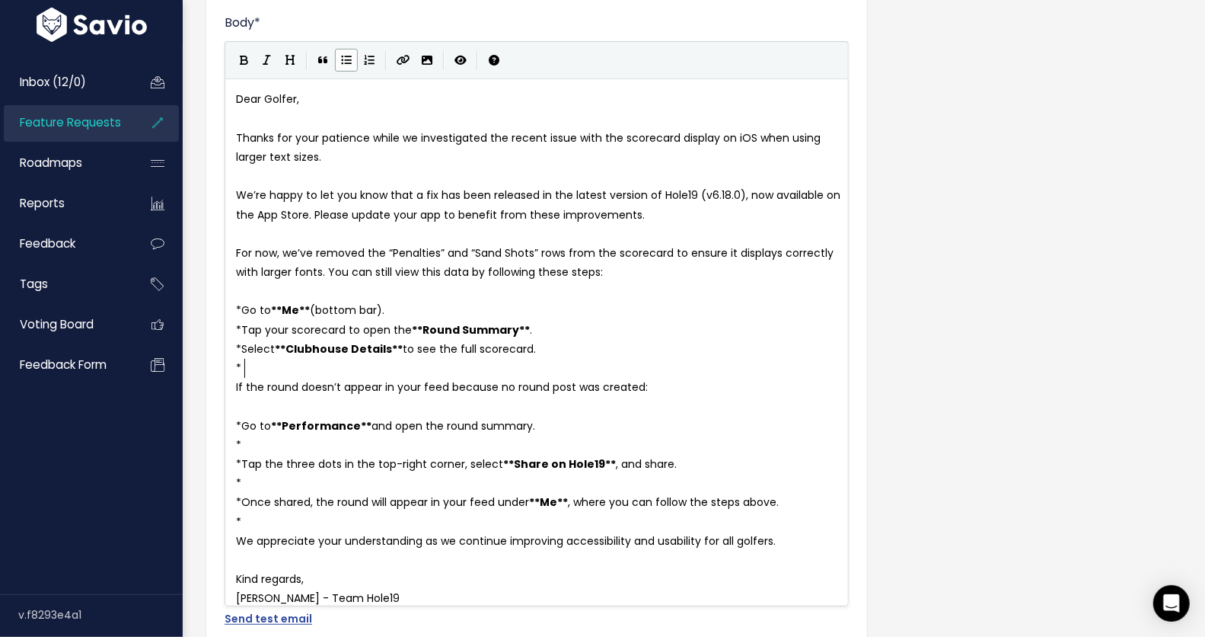
click at [266, 362] on pre "*" at bounding box center [543, 368] width 621 height 19
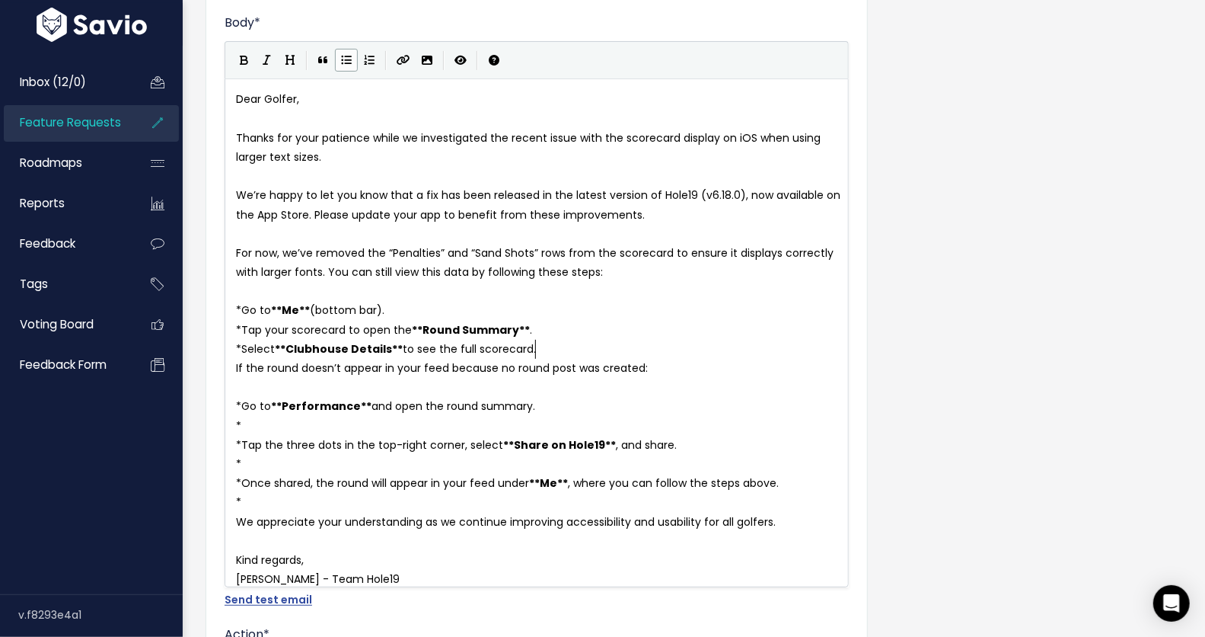
click at [252, 385] on pre "​" at bounding box center [543, 387] width 621 height 19
click at [234, 367] on pre "If the round doesn’t appear in your feed because no round post was created:" at bounding box center [543, 368] width 621 height 19
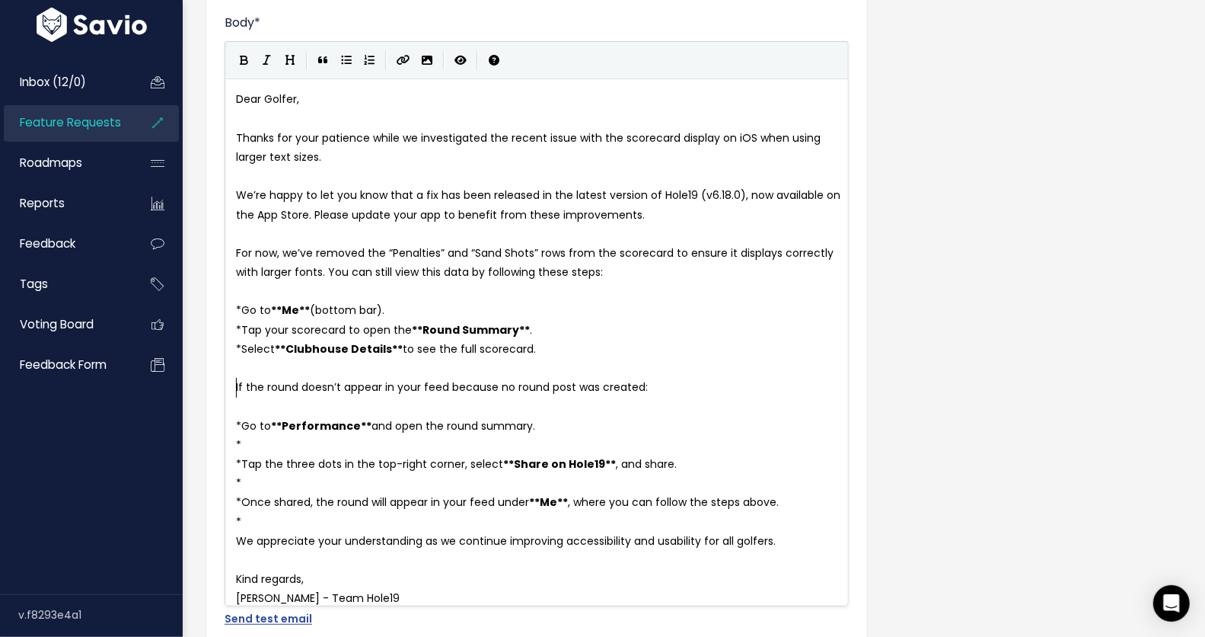
click at [244, 420] on span "Go to" at bounding box center [256, 425] width 30 height 15
click at [256, 401] on pre "​" at bounding box center [543, 406] width 621 height 19
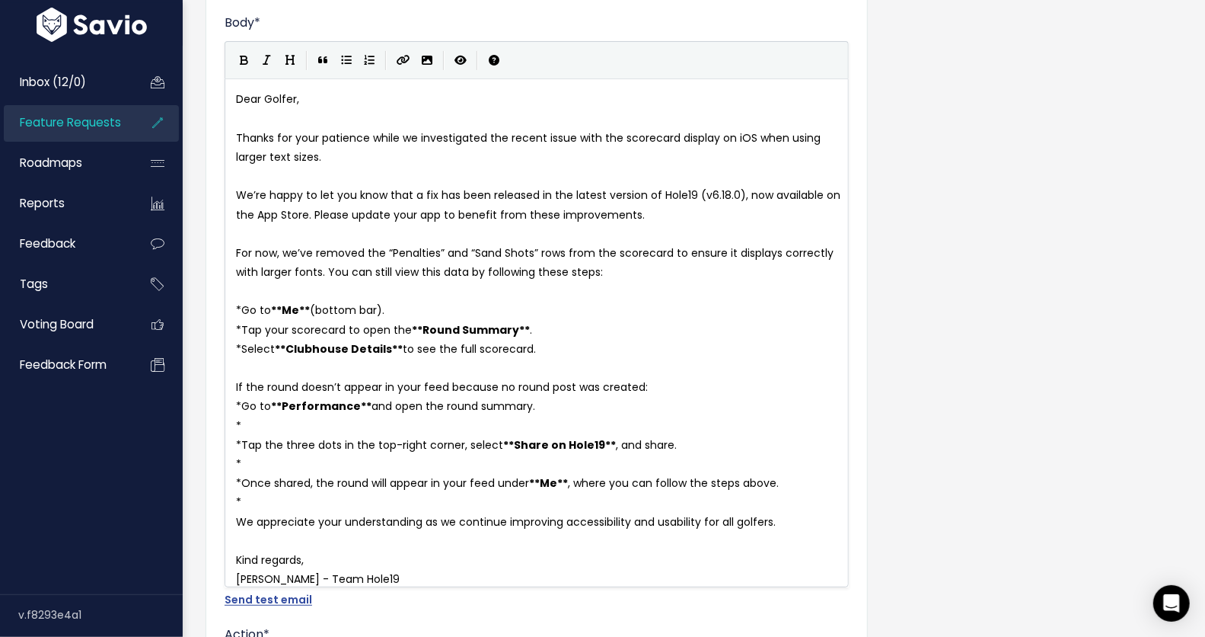
click at [256, 428] on pre "*" at bounding box center [543, 426] width 621 height 19
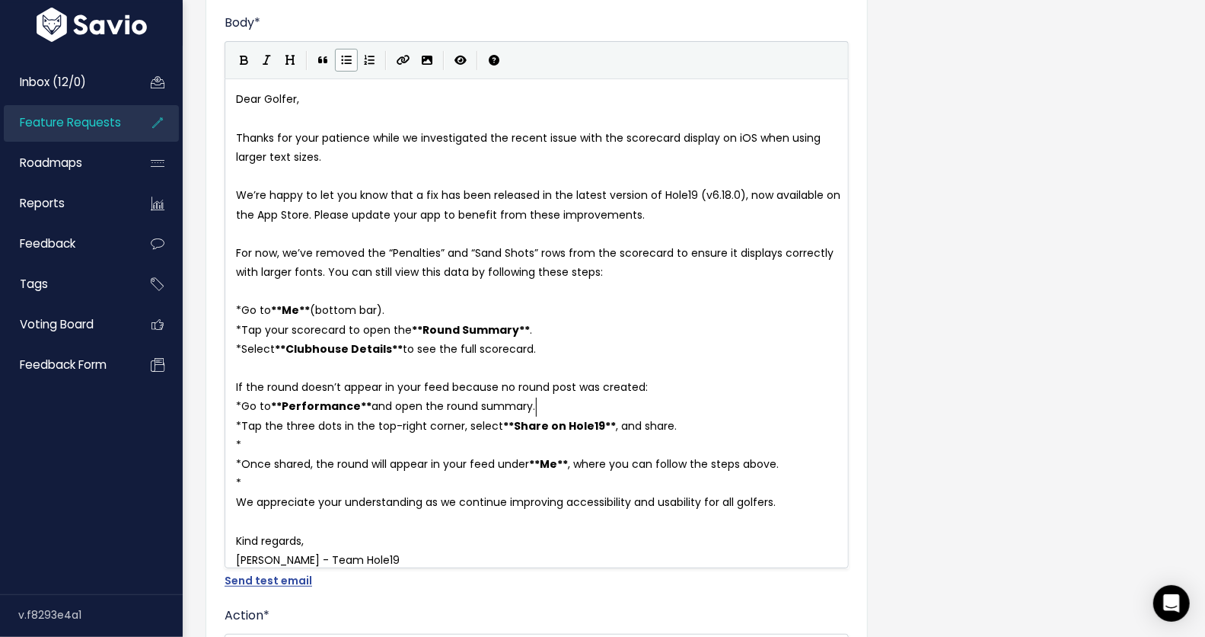
click at [271, 440] on pre "*" at bounding box center [543, 445] width 621 height 19
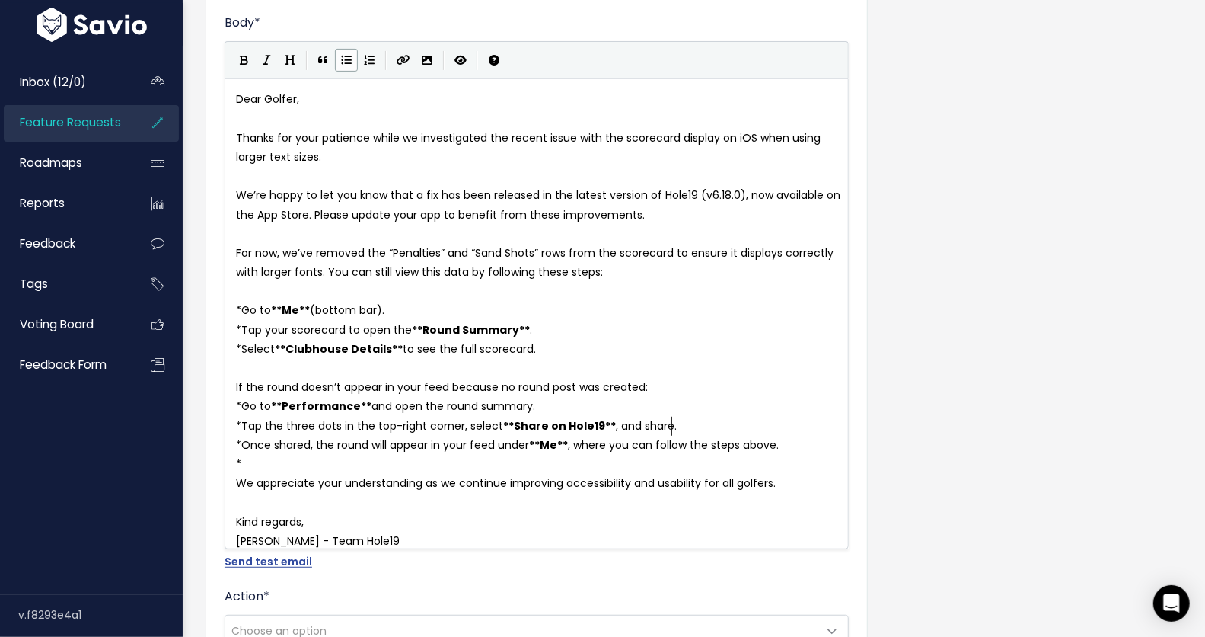
click at [270, 463] on pre "*" at bounding box center [543, 464] width 621 height 19
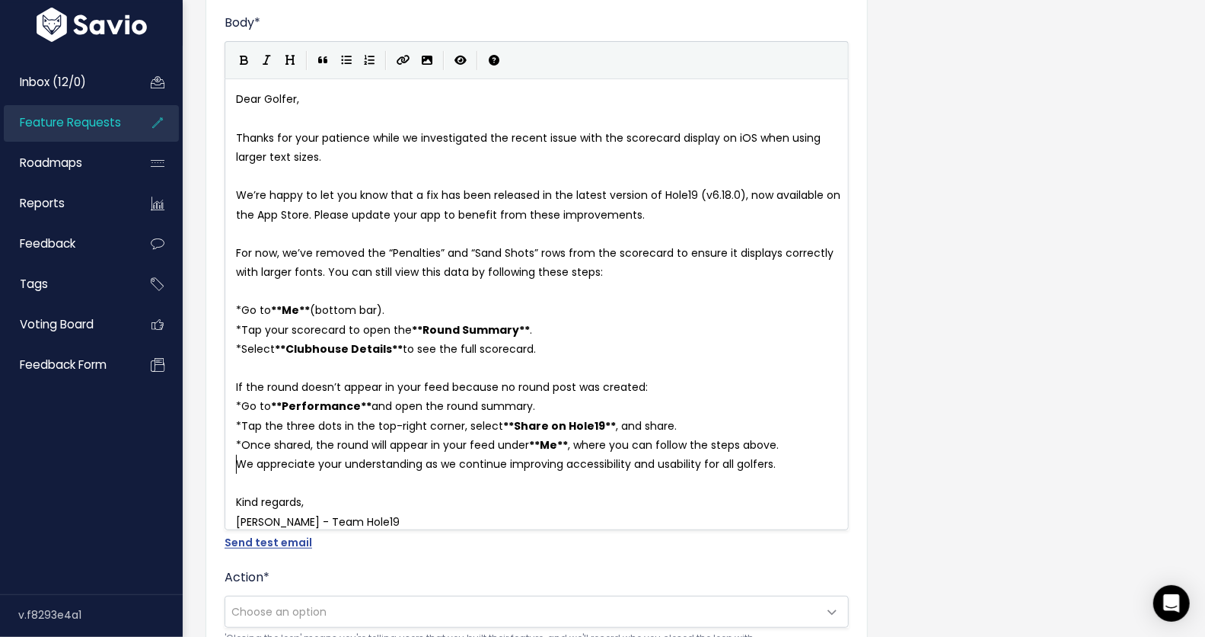
click at [235, 461] on pre "We appreciate your understanding as we continue improving accessibility and usa…" at bounding box center [543, 464] width 621 height 19
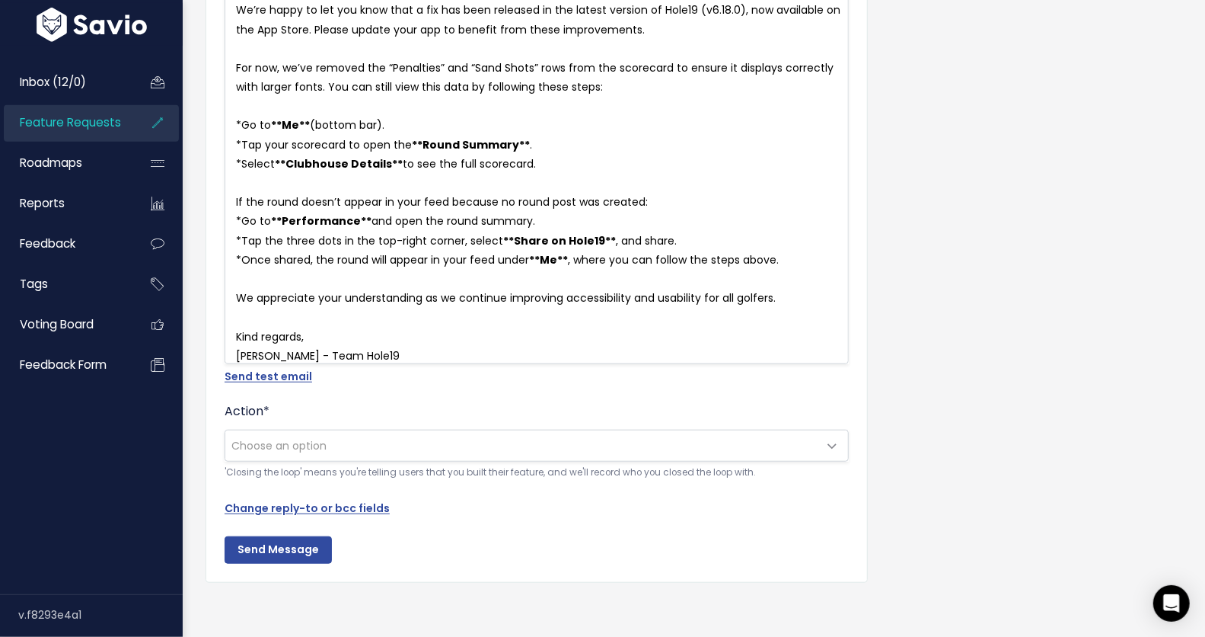
scroll to position [518, 0]
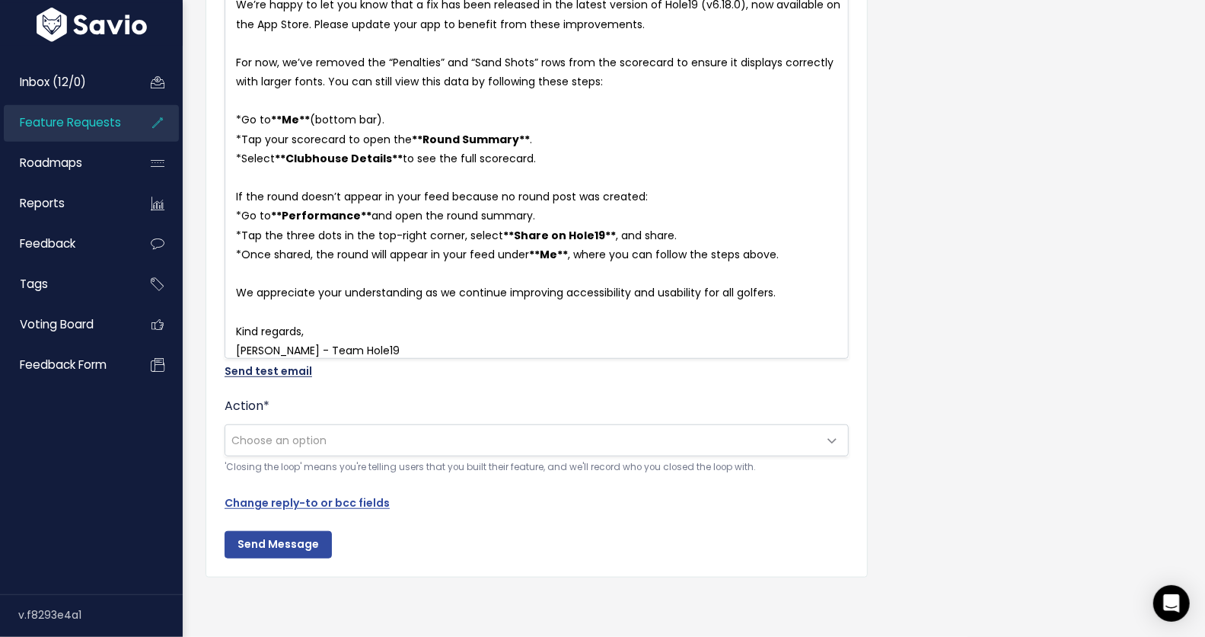
click at [267, 363] on link "Send test email" at bounding box center [269, 370] width 88 height 15
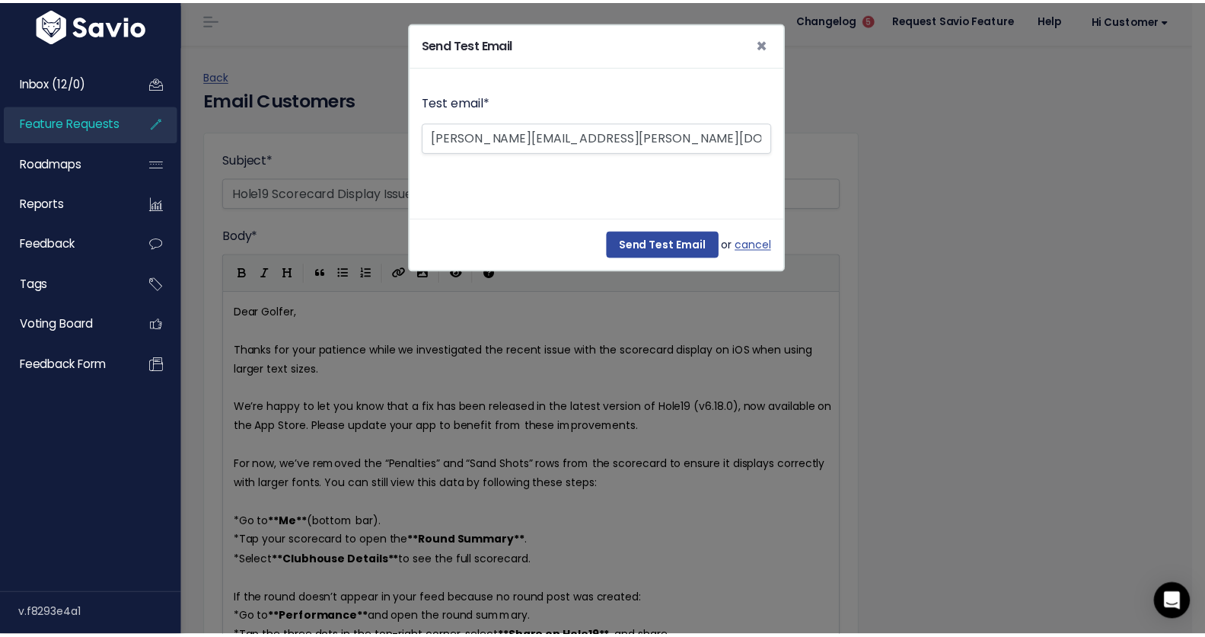
scroll to position [0, 0]
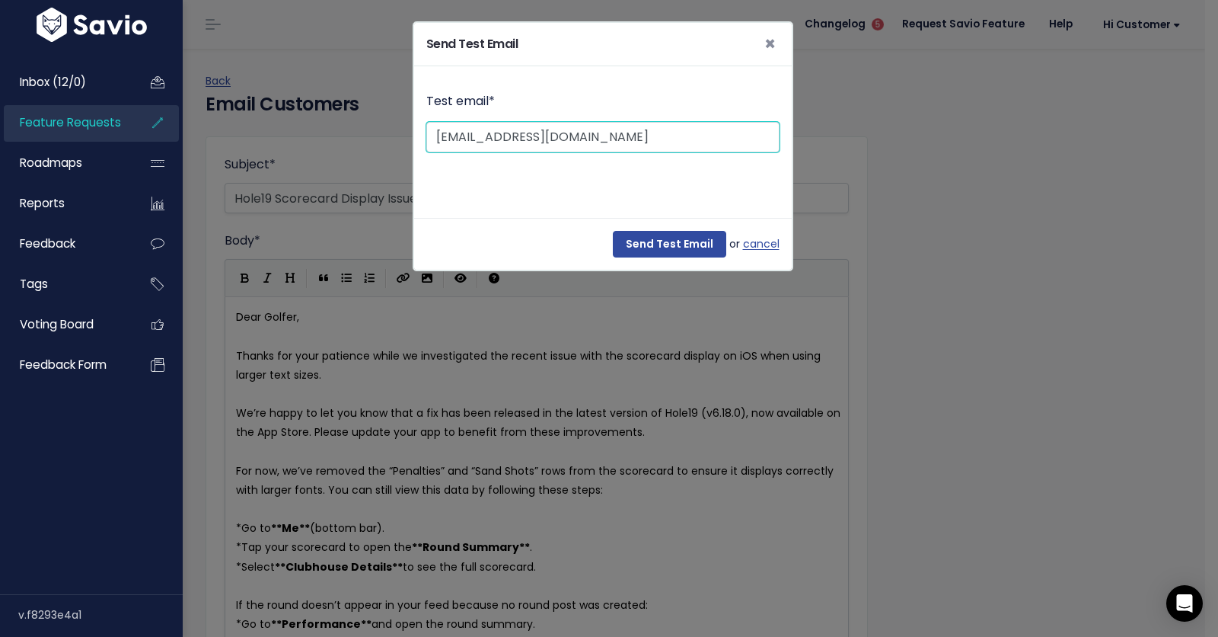
click at [620, 140] on input "customerservice@hole19golf.com" at bounding box center [602, 137] width 353 height 30
type input "vera.calvario@hole19golf.com"
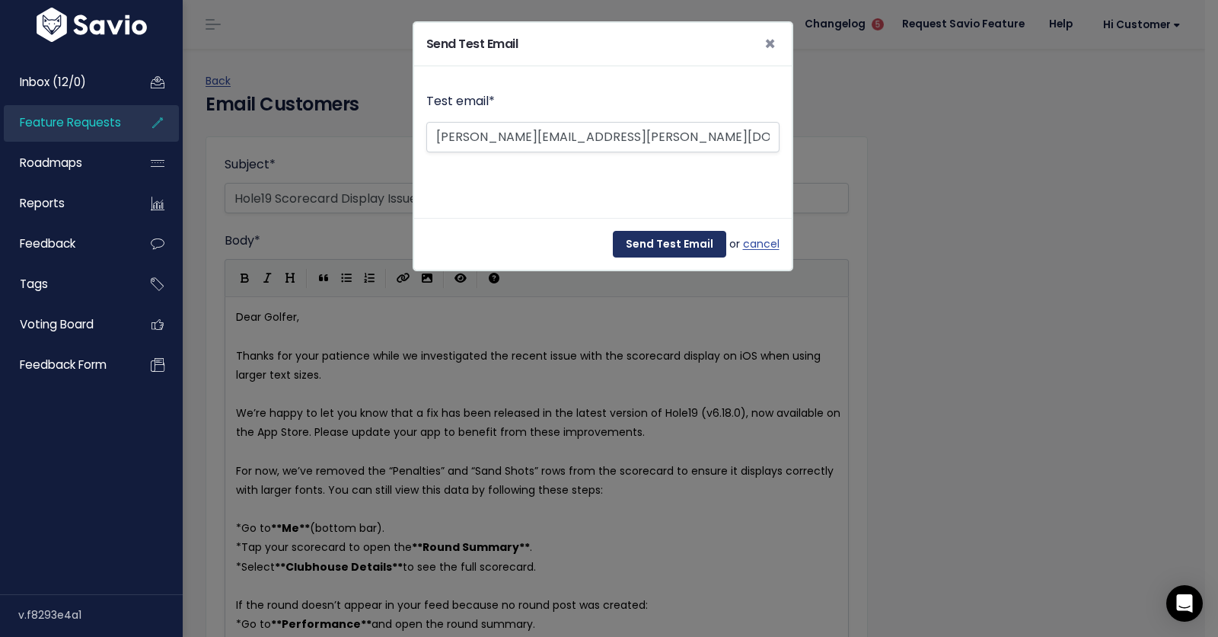
click at [685, 241] on input "Send Test Email" at bounding box center [669, 244] width 113 height 27
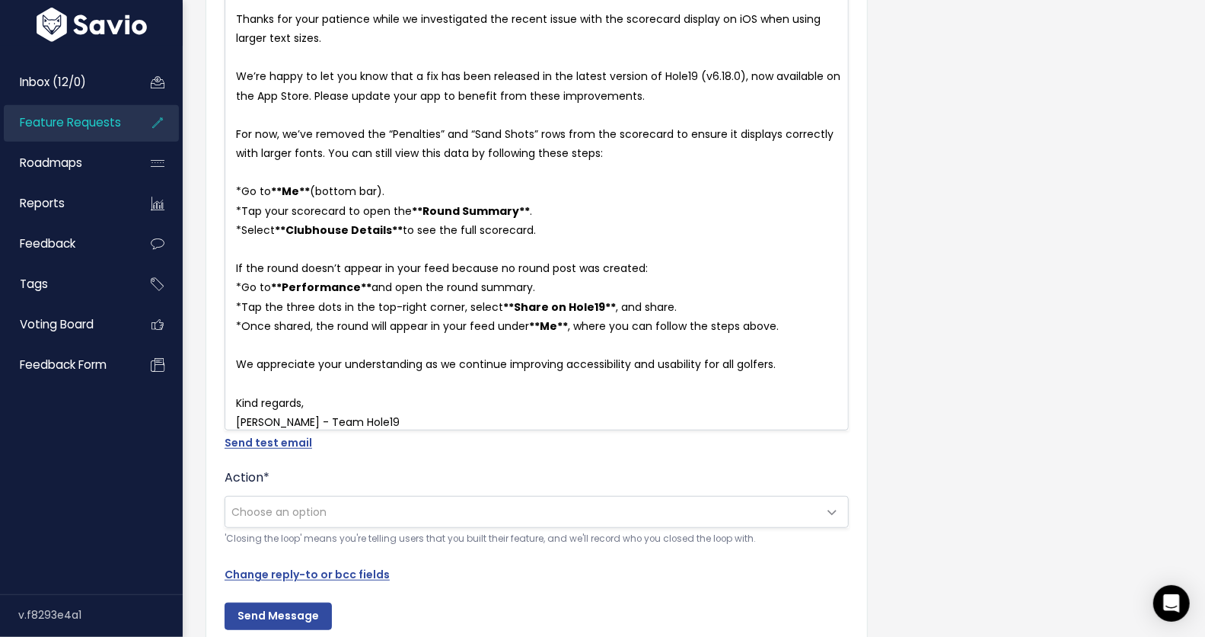
scroll to position [491, 0]
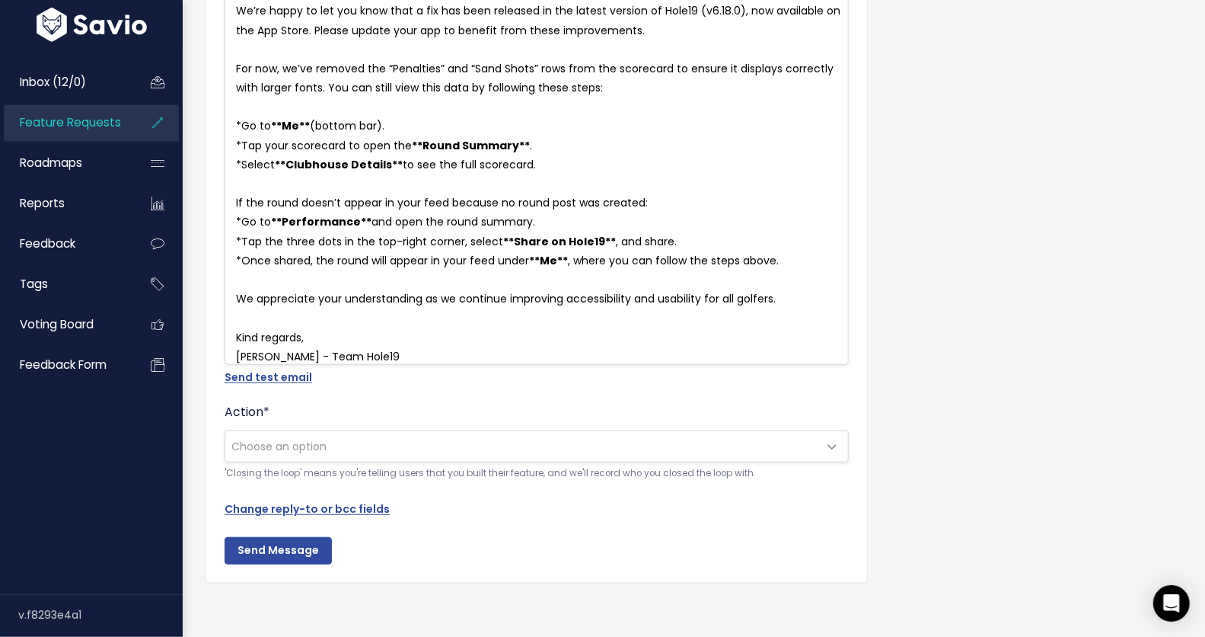
click at [253, 451] on span "Choose an option" at bounding box center [278, 446] width 95 height 15
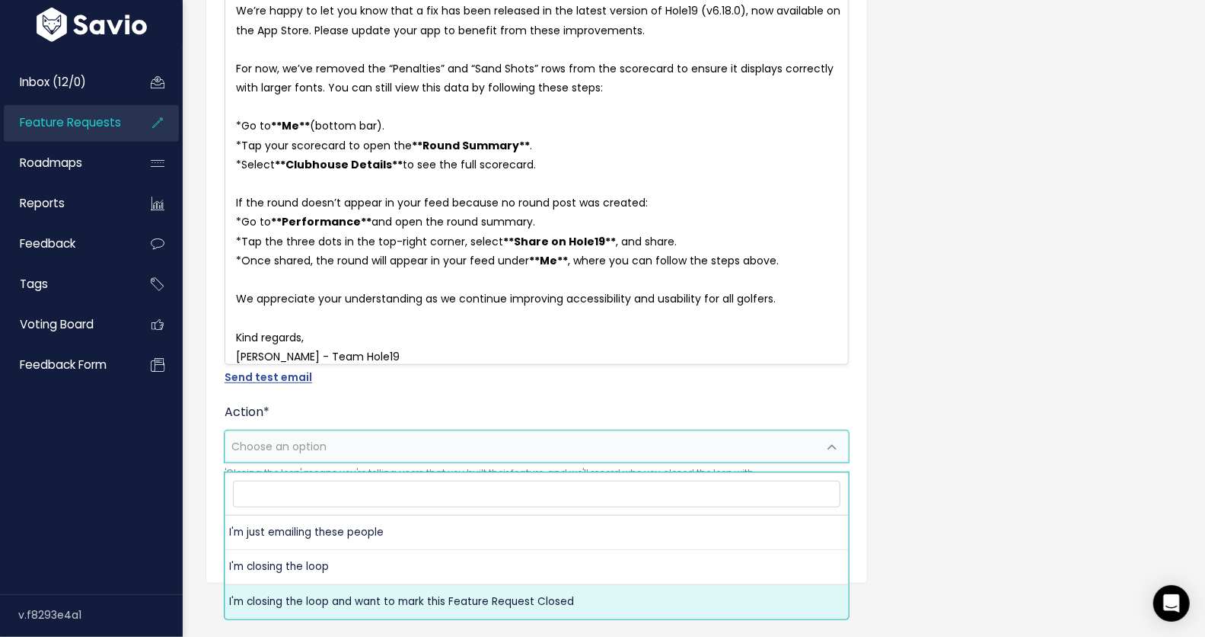
select select "ACTION_CLOSE_LOOP_AND_MARK_FR_NOTIFIED"
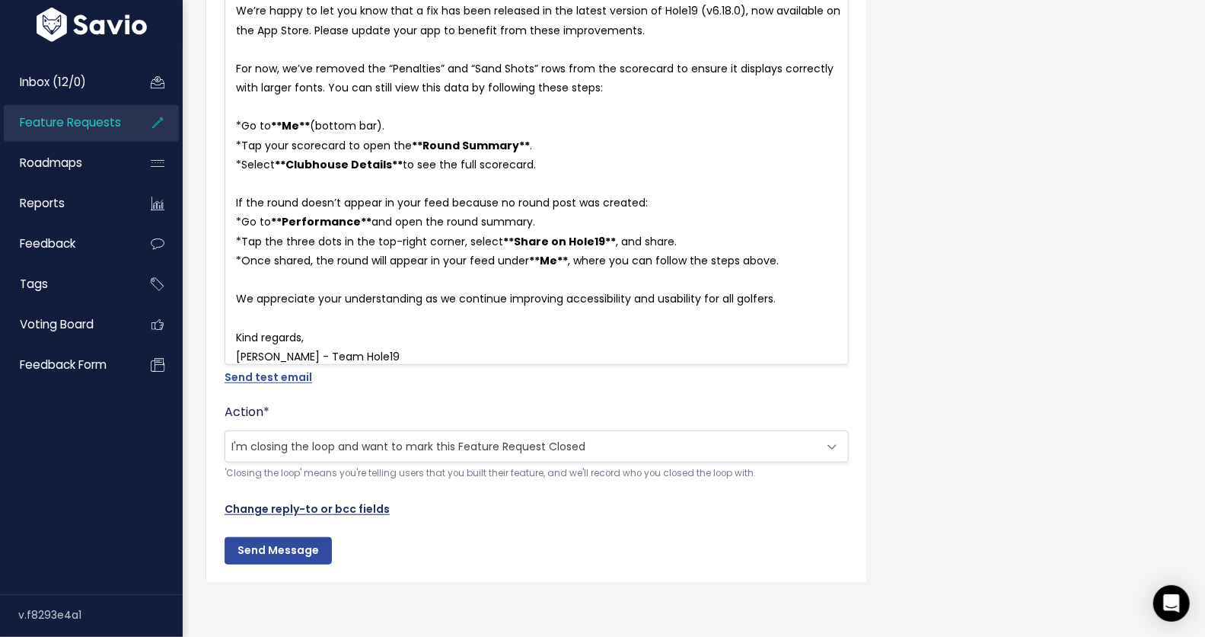
click at [312, 516] on link "Change reply-to or bcc fields" at bounding box center [307, 508] width 165 height 15
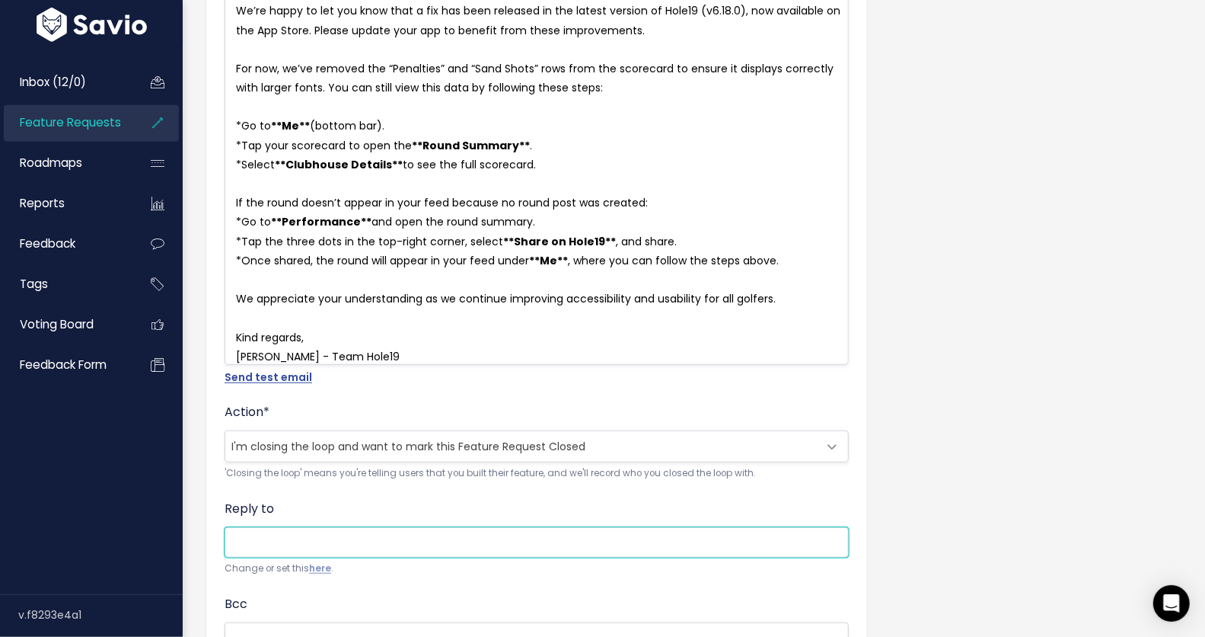
click at [289, 556] on input "Reply to" at bounding box center [537, 542] width 624 height 30
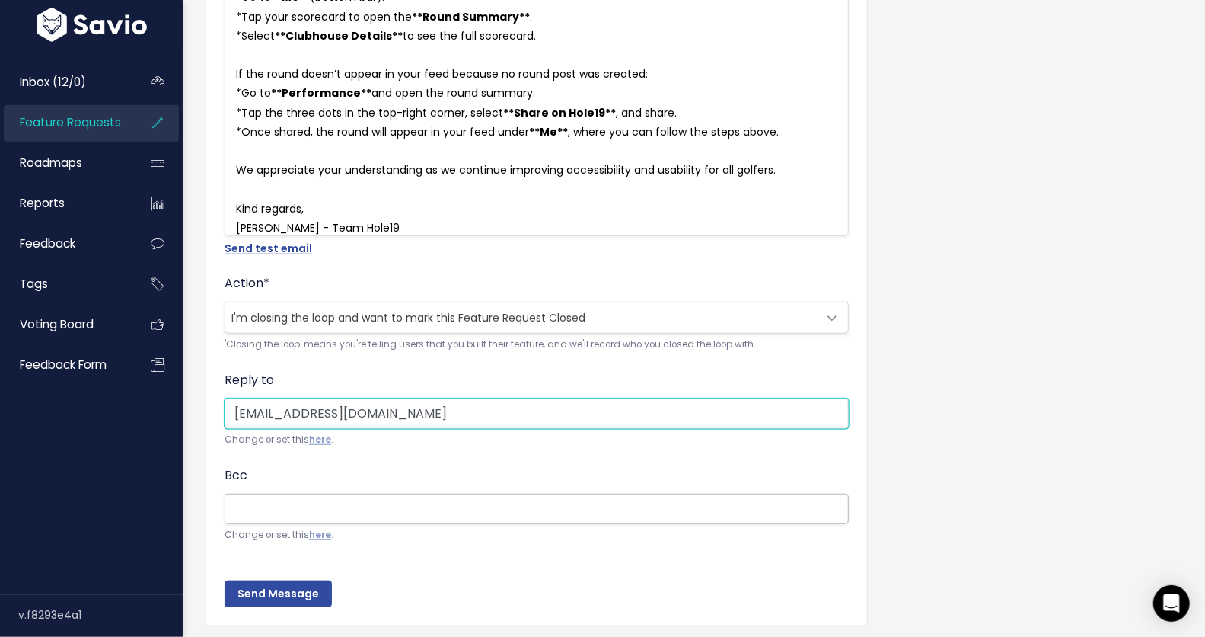
type input "help@hole19golf.com"
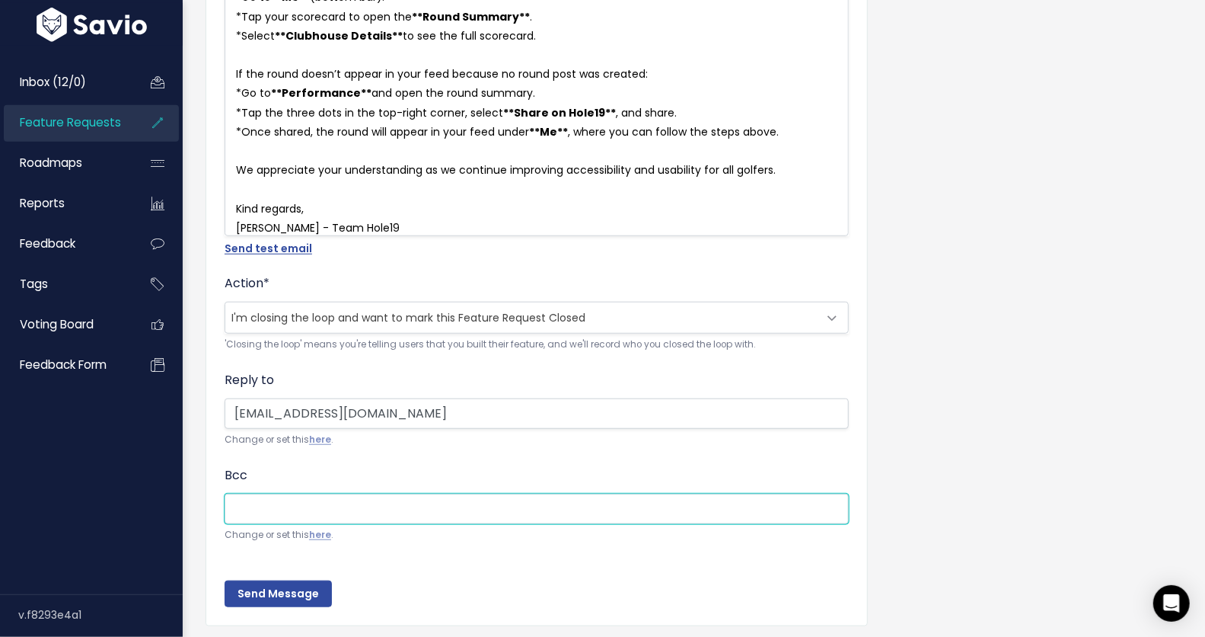
click at [310, 519] on input "Bcc" at bounding box center [537, 508] width 624 height 30
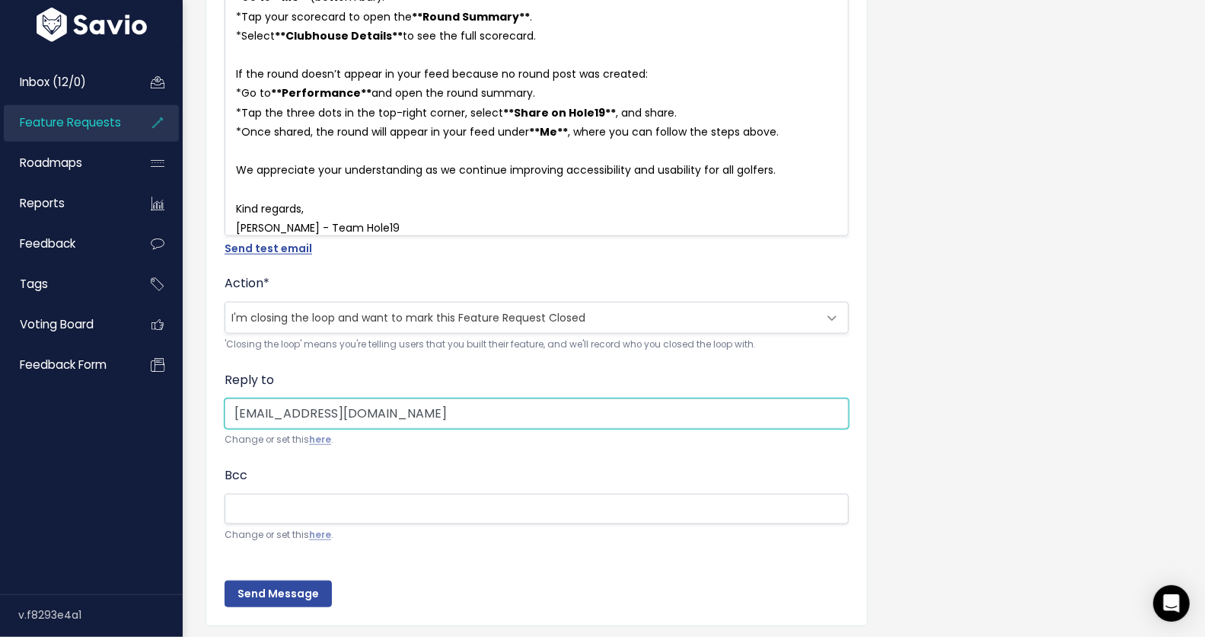
click at [301, 418] on input "help@hole19golf.com" at bounding box center [537, 413] width 624 height 30
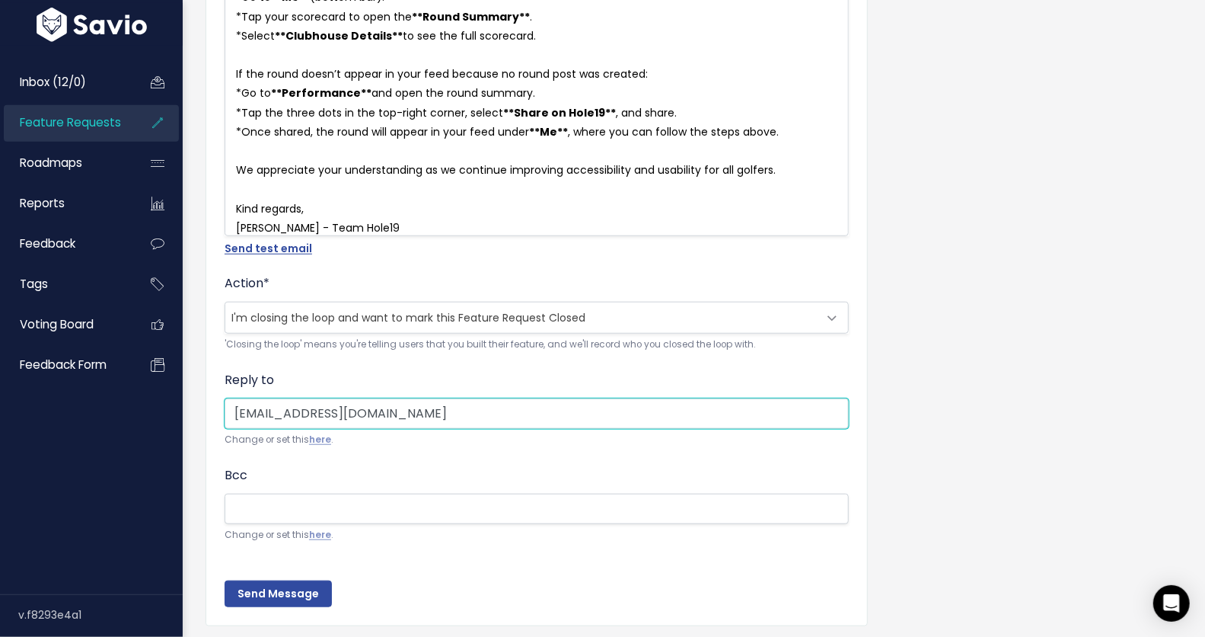
click at [301, 418] on input "help@hole19golf.com" at bounding box center [537, 413] width 624 height 30
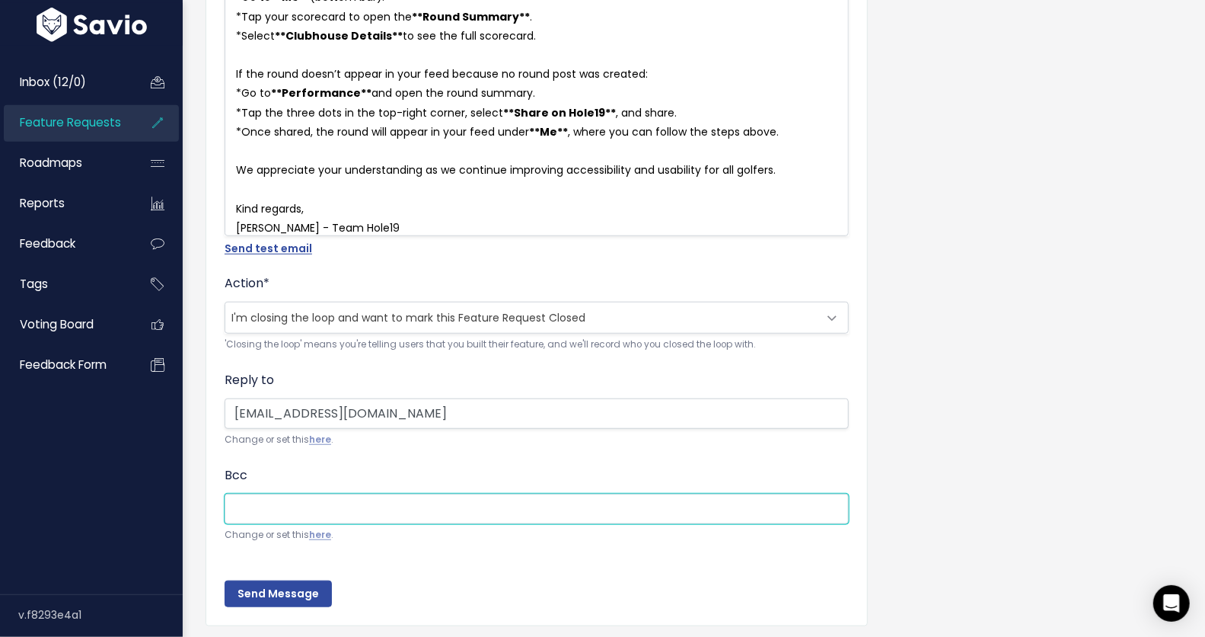
click at [254, 514] on input "Bcc" at bounding box center [537, 508] width 624 height 30
paste input "help@hole19golf.com"
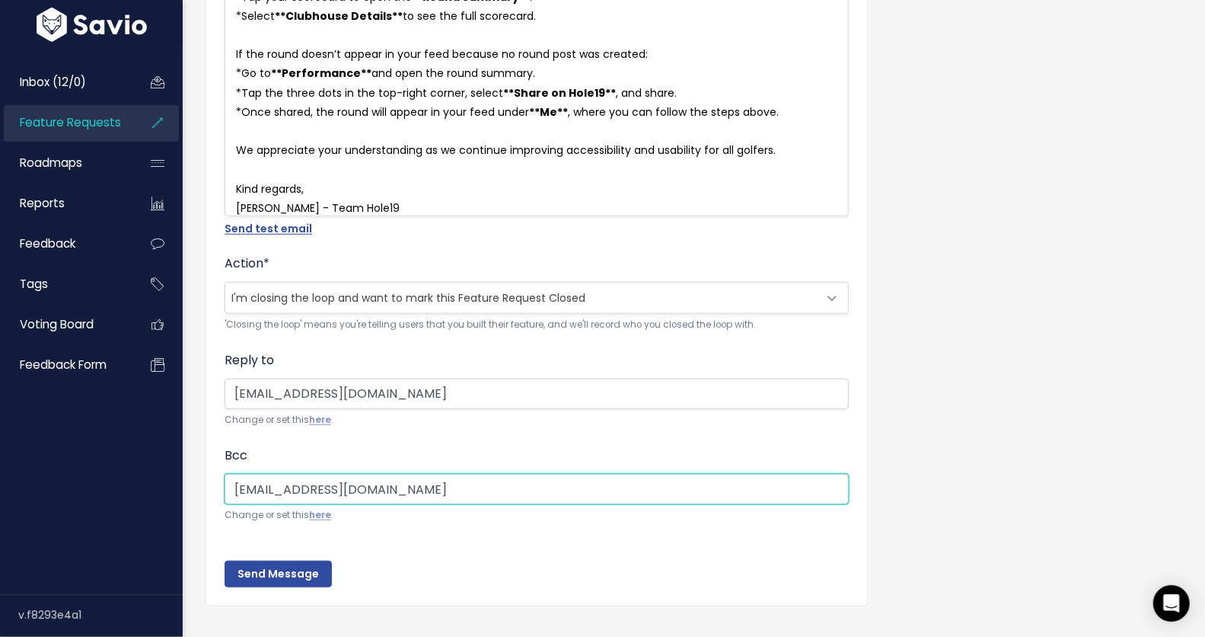
scroll to position [640, 0]
type input "help@hole19golf.com"
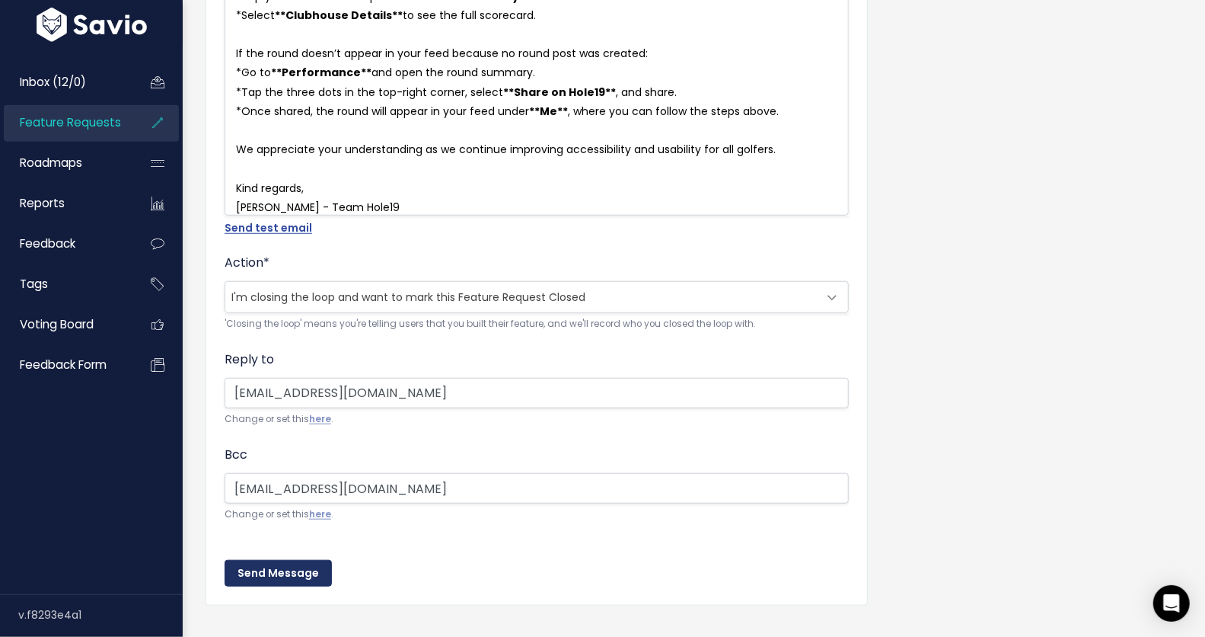
click at [270, 586] on input "Send Message" at bounding box center [278, 573] width 107 height 27
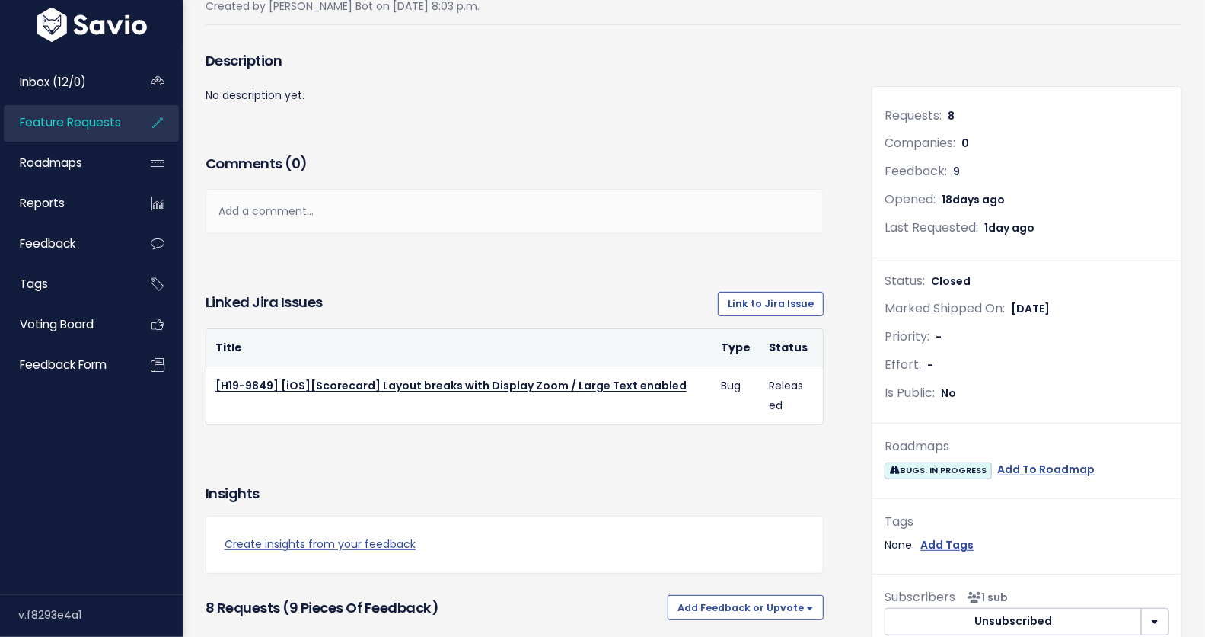
scroll to position [206, 0]
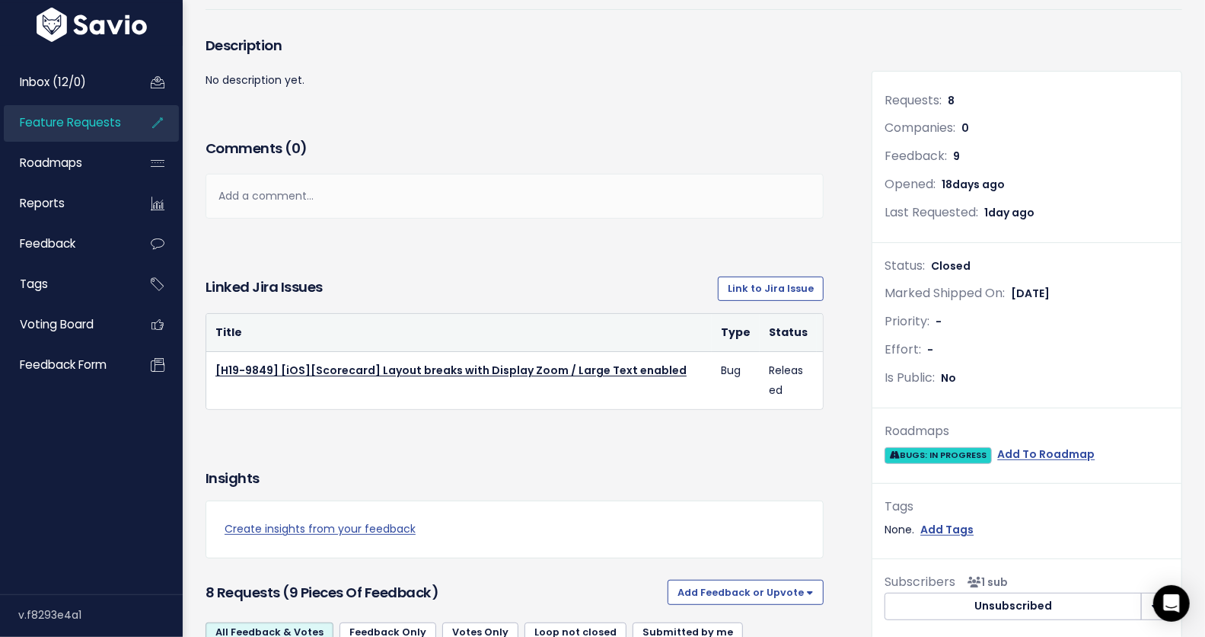
click at [952, 455] on span "BUGS: IN PROGRESS" at bounding box center [938, 455] width 107 height 16
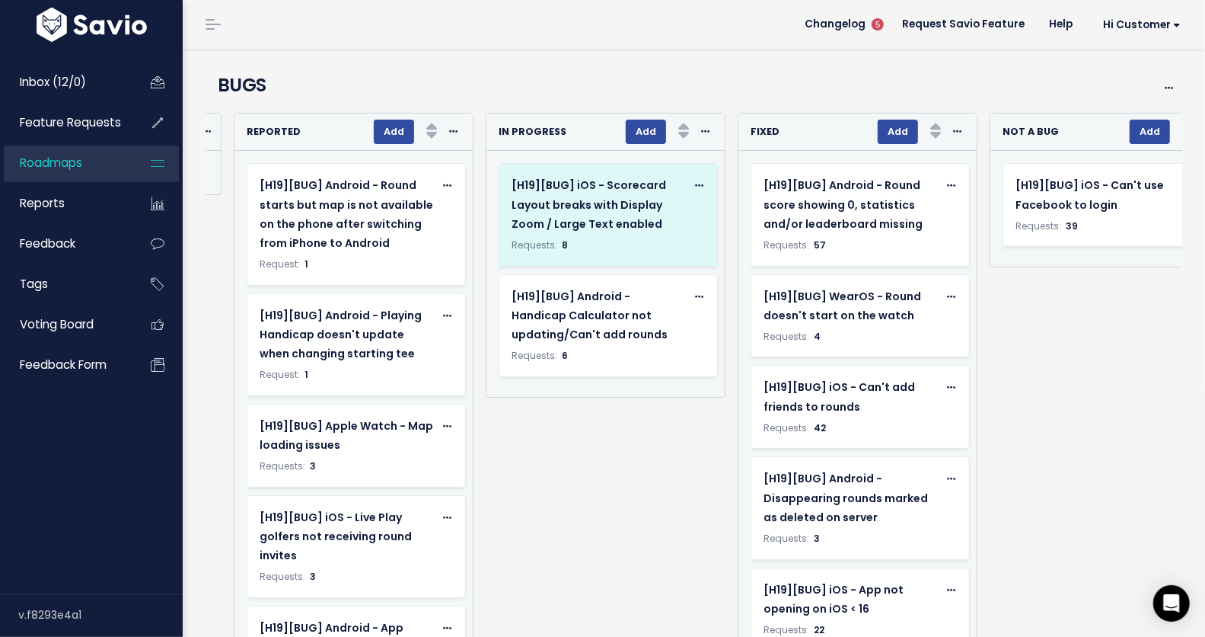
scroll to position [0, 1030]
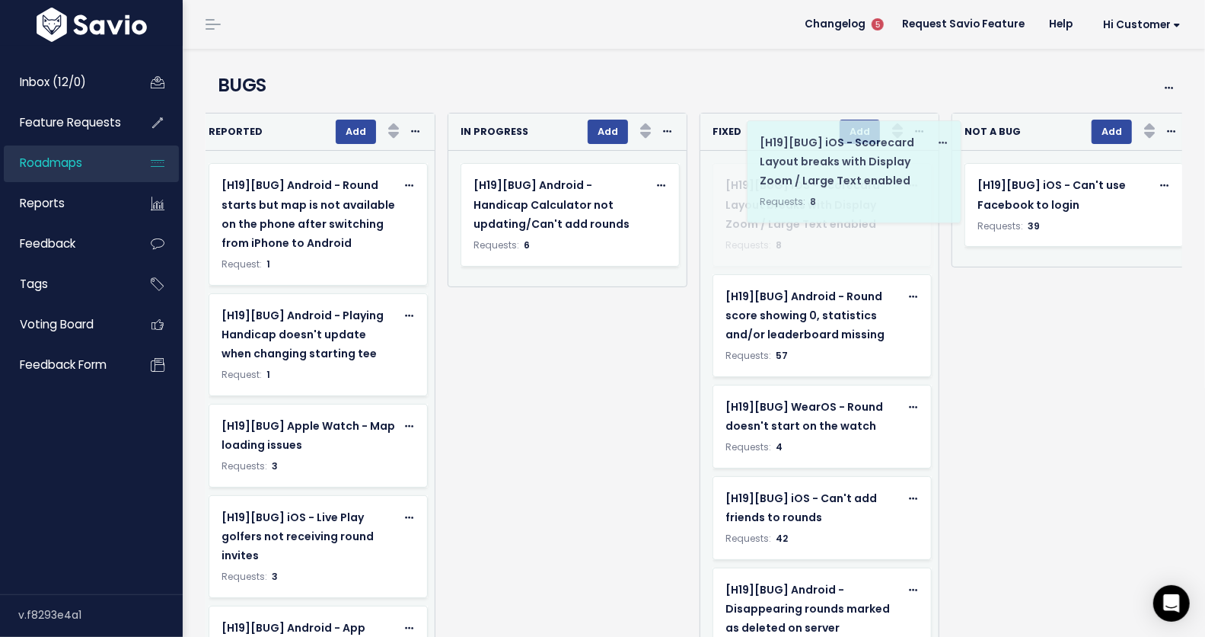
drag, startPoint x: 595, startPoint y: 247, endPoint x: 876, endPoint y: 209, distance: 284.3
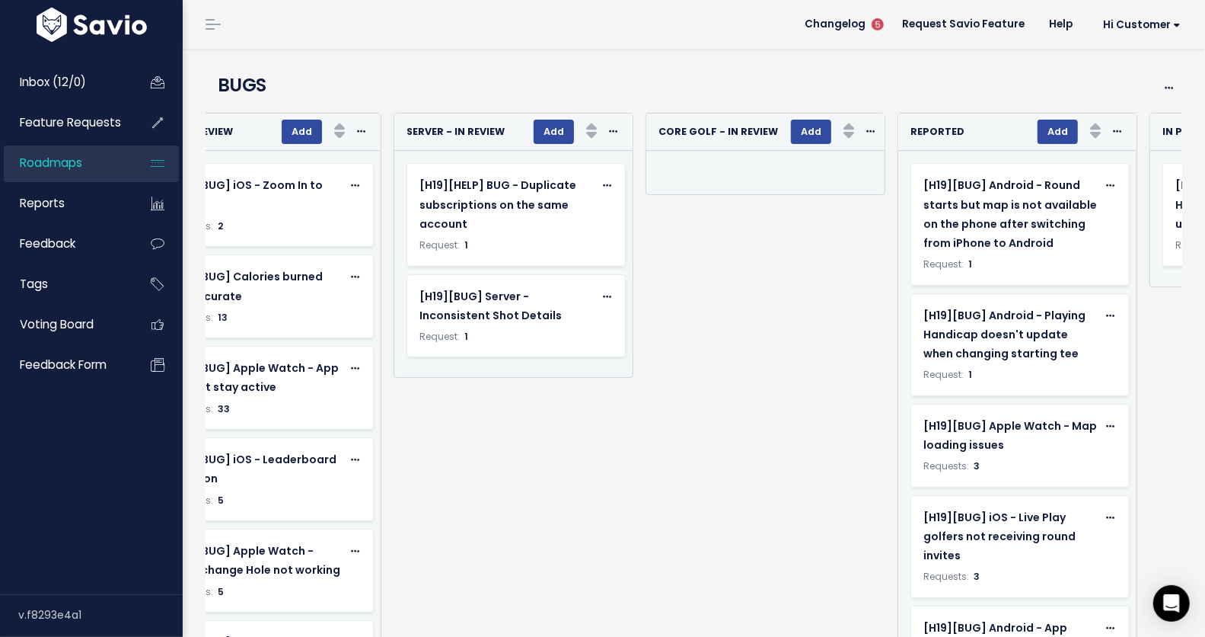
scroll to position [0, 1304]
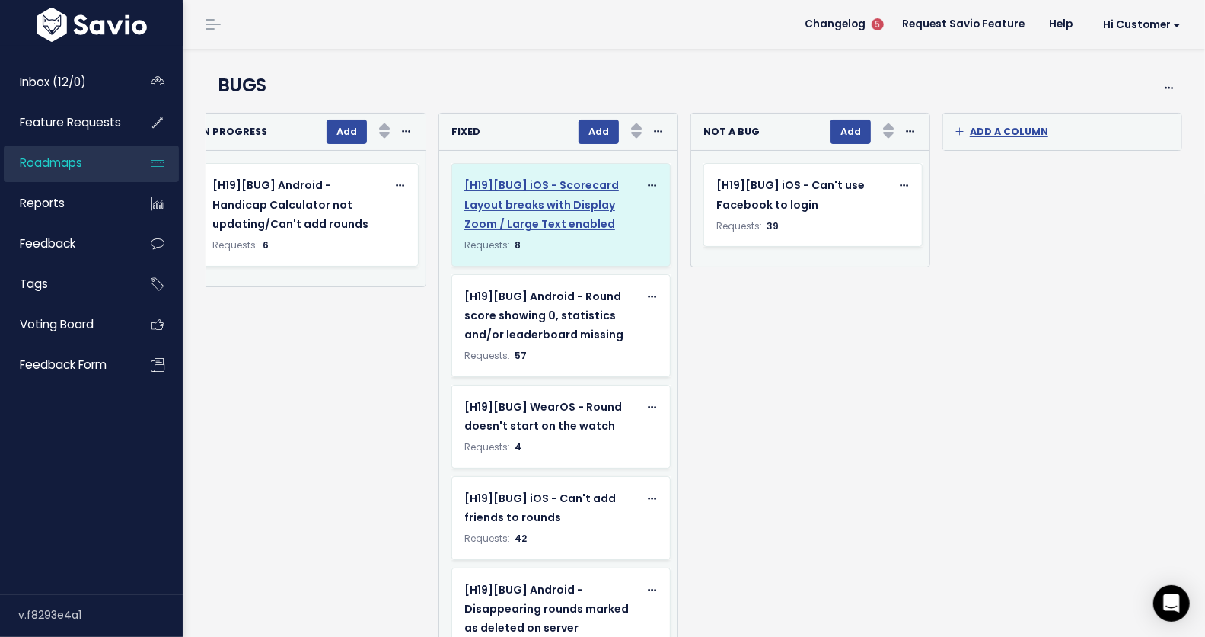
click at [585, 208] on span "[H19][BUG] iOS - Scorecard Layout breaks with Display Zoom / Large Text enabled" at bounding box center [541, 203] width 155 height 53
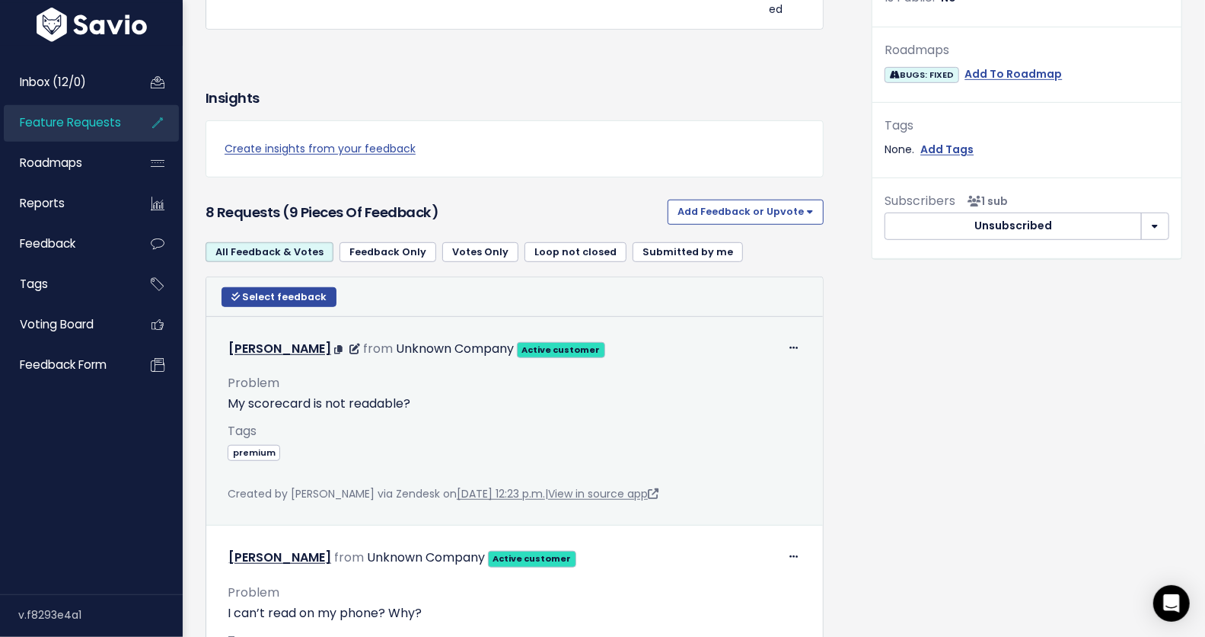
scroll to position [525, 0]
click at [657, 500] on link "View in source app" at bounding box center [603, 492] width 110 height 15
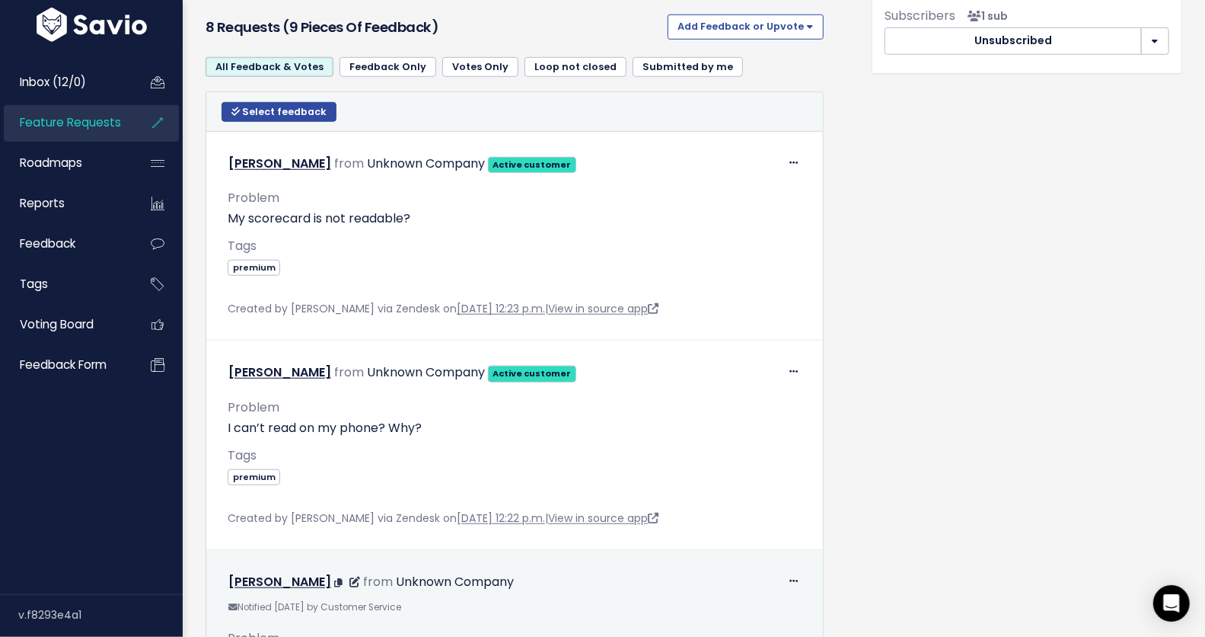
scroll to position [781, 0]
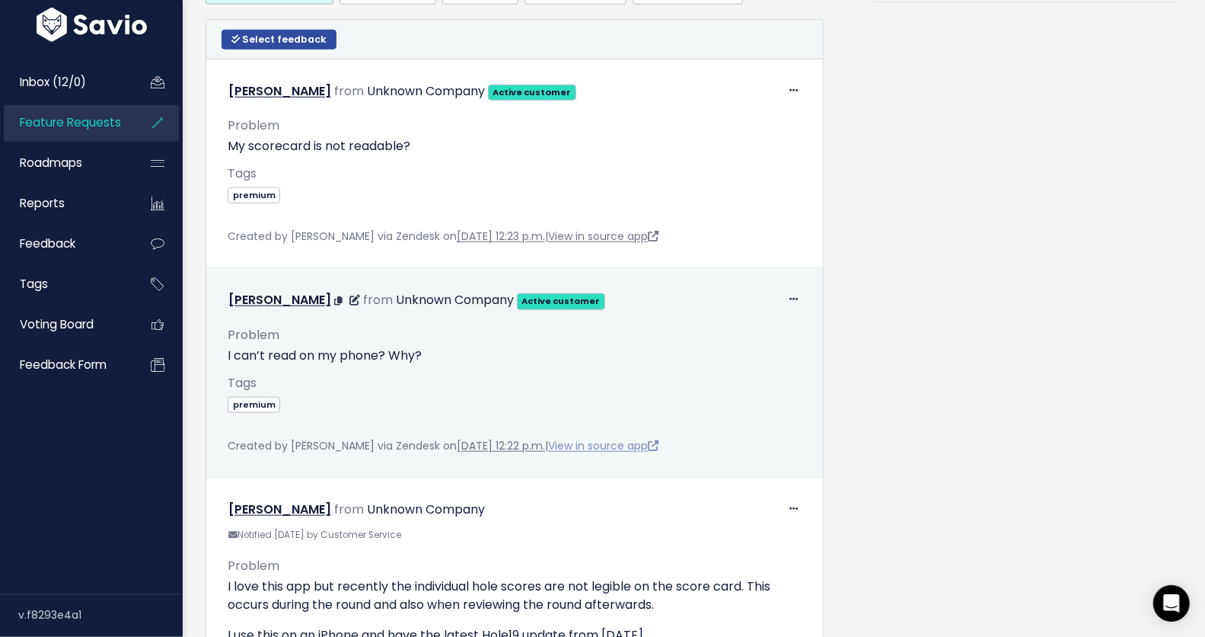
click at [628, 453] on link "View in source app" at bounding box center [603, 445] width 110 height 15
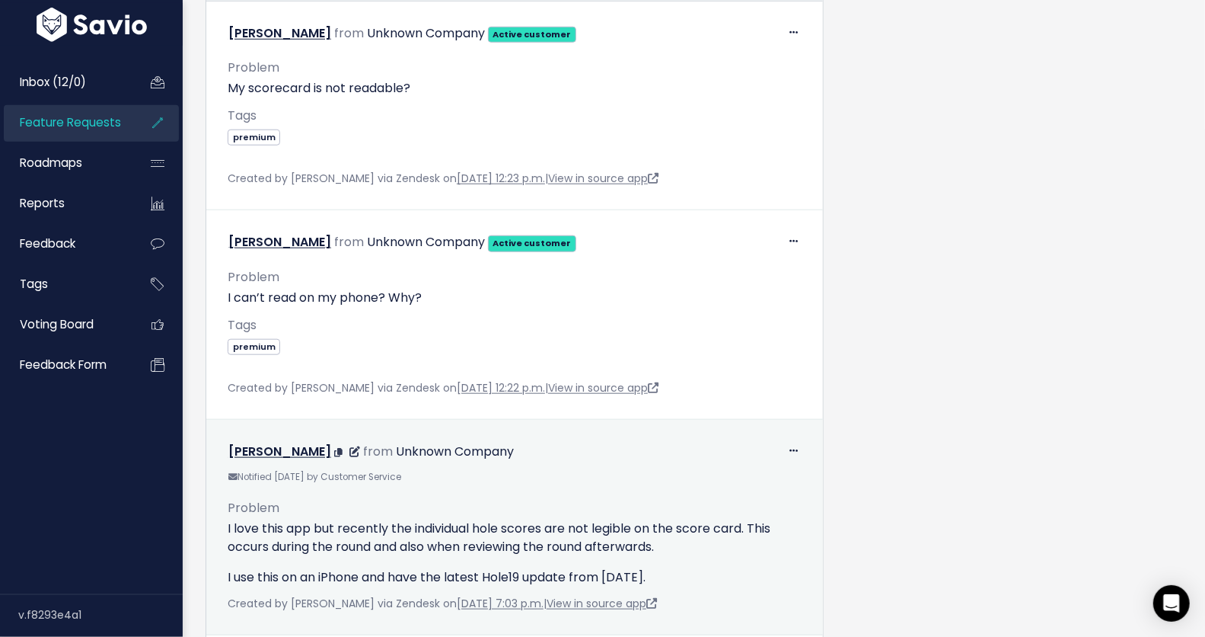
scroll to position [924, 0]
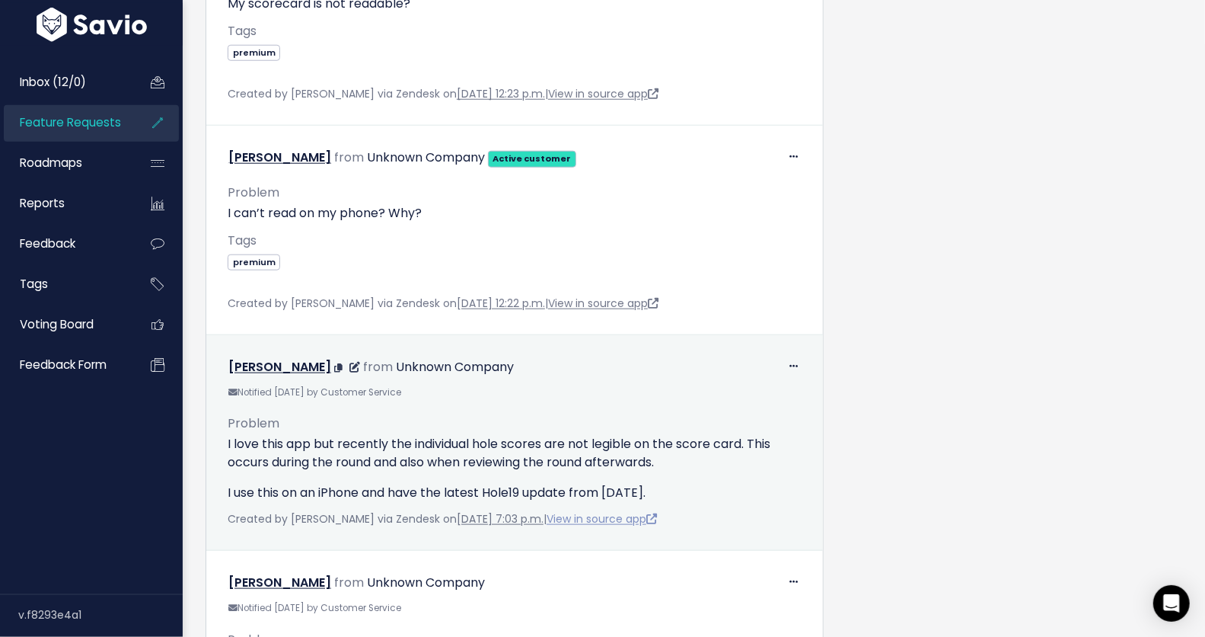
click at [621, 526] on link "View in source app" at bounding box center [602, 518] width 110 height 15
